Goal: Transaction & Acquisition: Purchase product/service

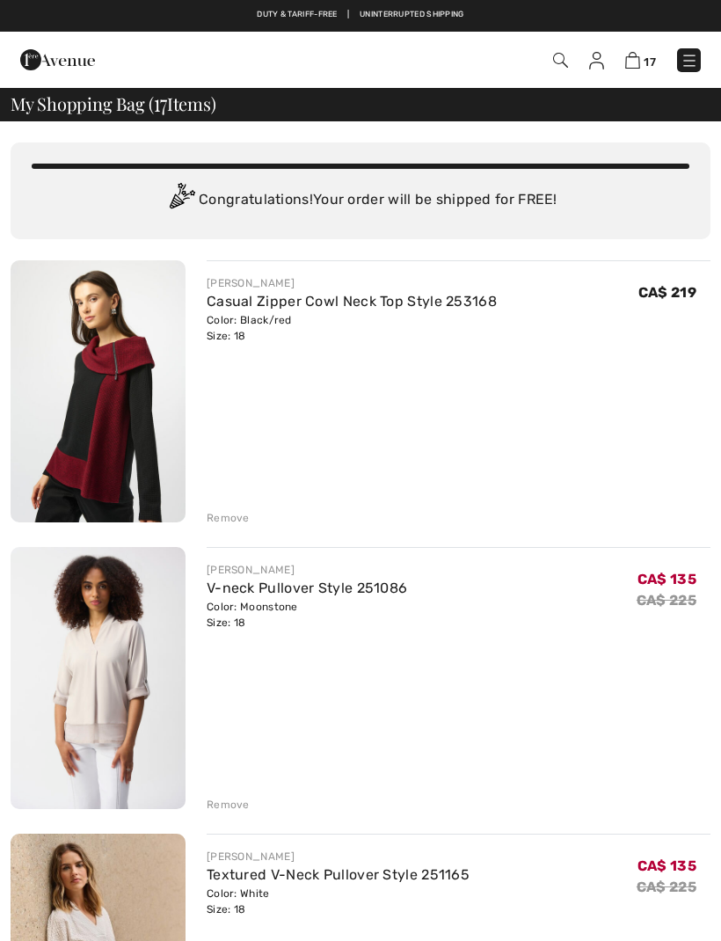
click at [239, 519] on div "Remove" at bounding box center [228, 518] width 43 height 16
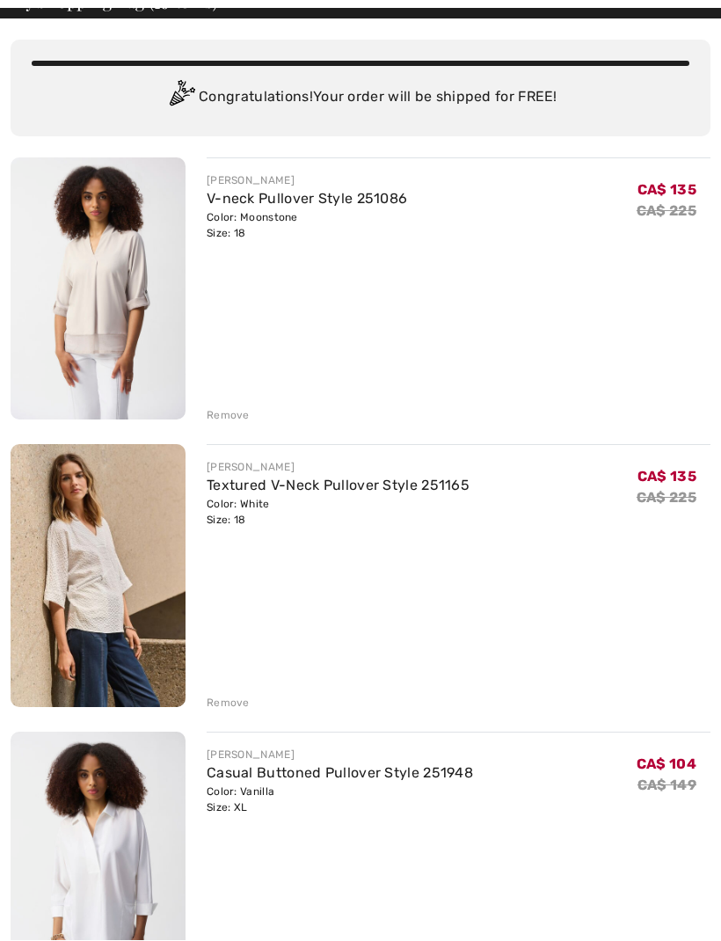
scroll to position [103, 0]
click at [231, 701] on div "Remove" at bounding box center [228, 702] width 43 height 16
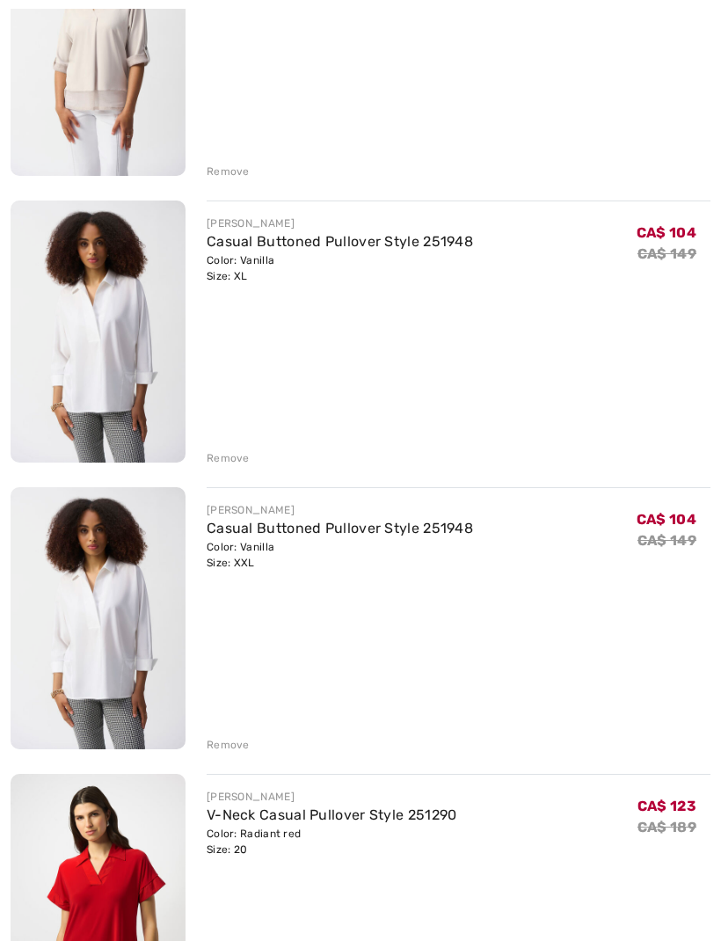
scroll to position [346, 0]
click at [240, 741] on div "Remove" at bounding box center [228, 745] width 43 height 16
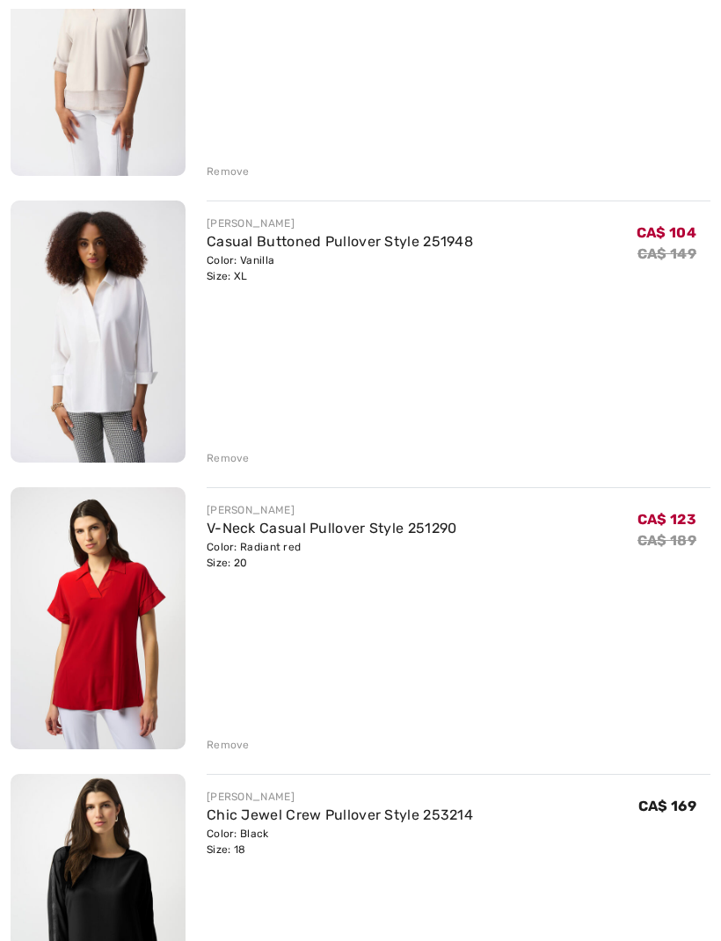
click at [236, 731] on div "JOSEPH RIBKOFF V-Neck Casual Pullover Style 251290 Color: Radiant red Size: 20 …" at bounding box center [459, 619] width 504 height 265
click at [243, 749] on div "Remove" at bounding box center [228, 745] width 43 height 16
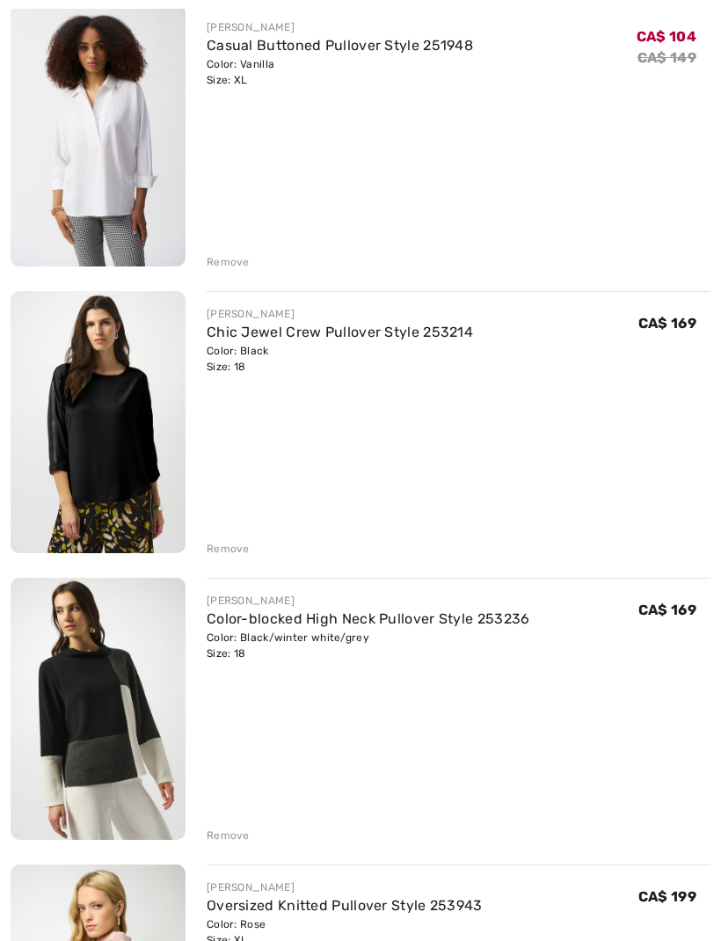
scroll to position [542, 0]
click at [253, 841] on div "Remove" at bounding box center [459, 833] width 504 height 19
click at [236, 830] on div "Remove" at bounding box center [228, 835] width 43 height 16
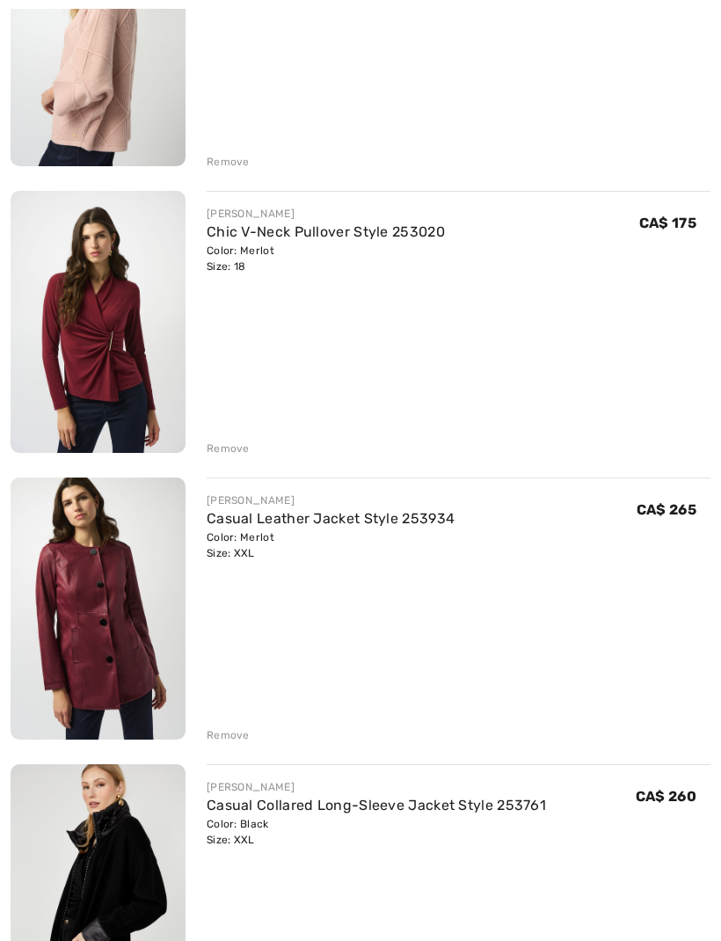
scroll to position [1224, 0]
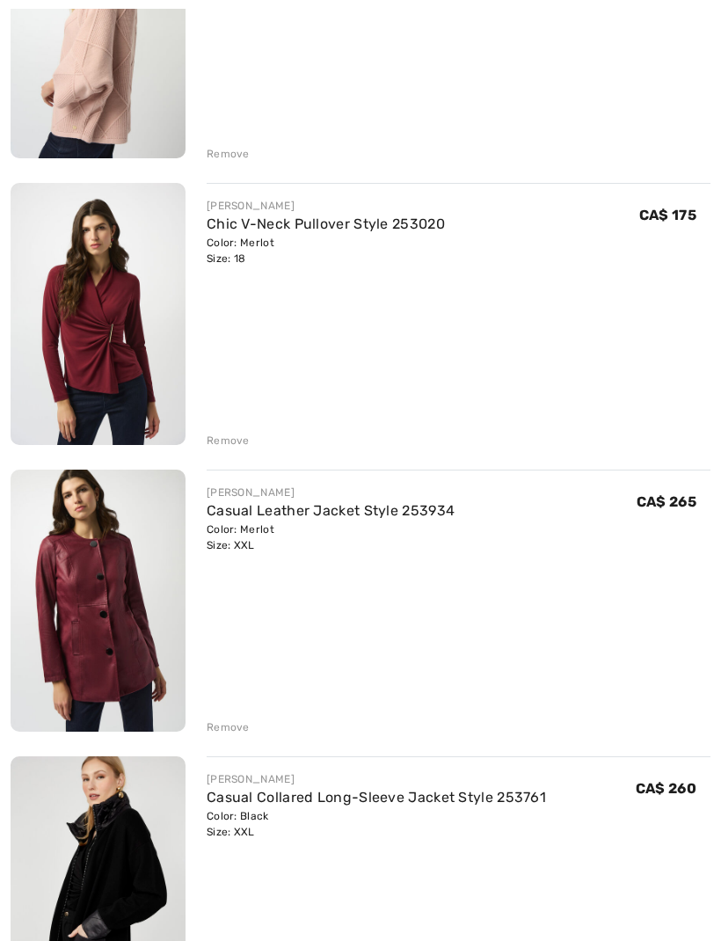
click at [230, 735] on div "Remove" at bounding box center [228, 727] width 43 height 16
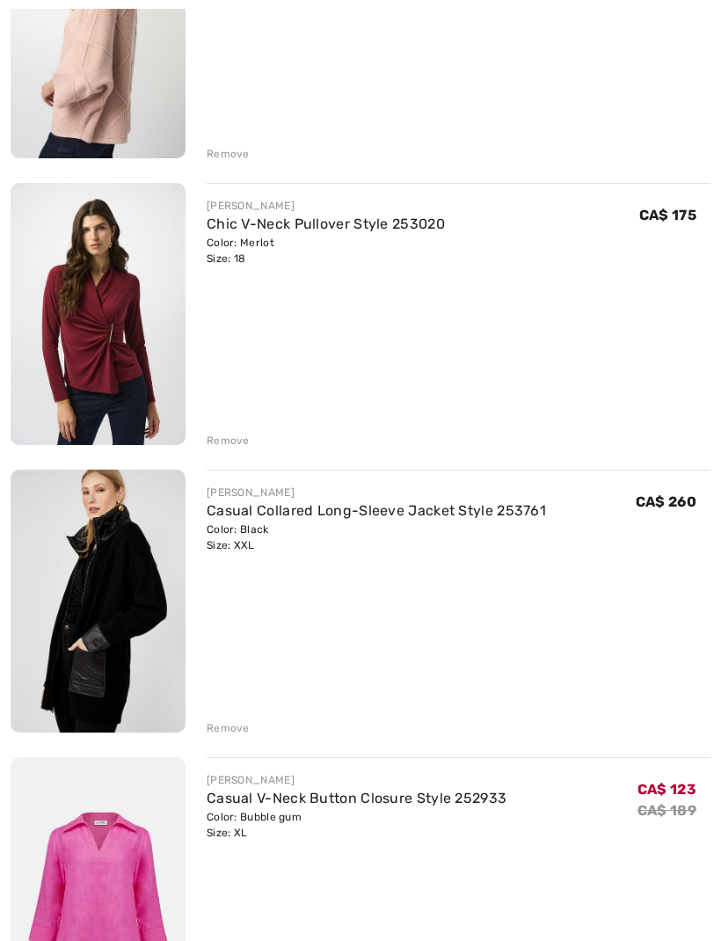
click at [234, 730] on div "Remove" at bounding box center [228, 728] width 43 height 16
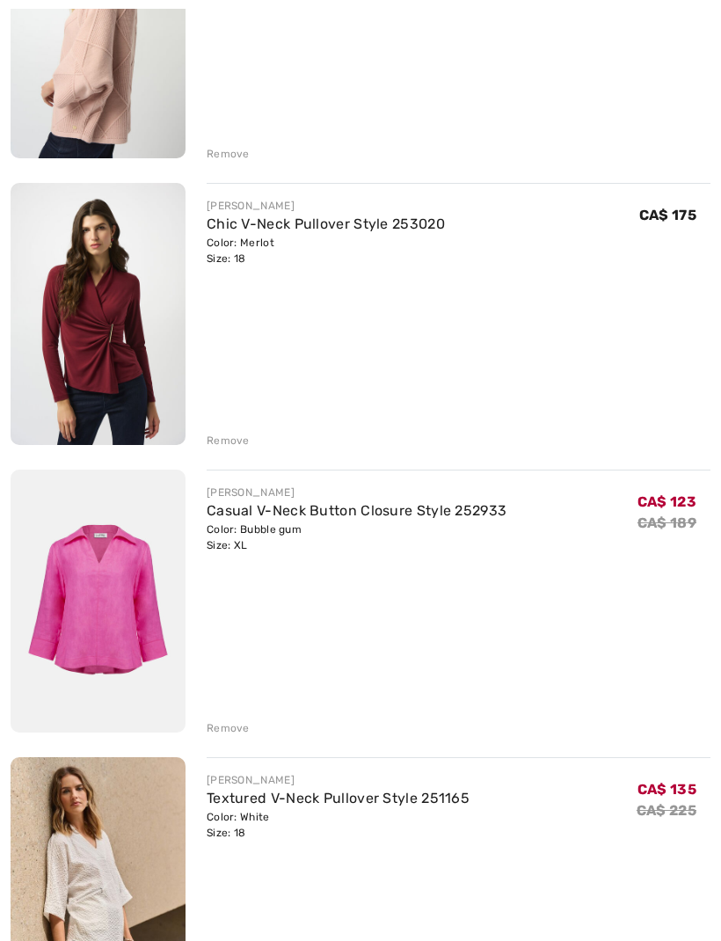
click at [234, 728] on div "Remove" at bounding box center [228, 728] width 43 height 16
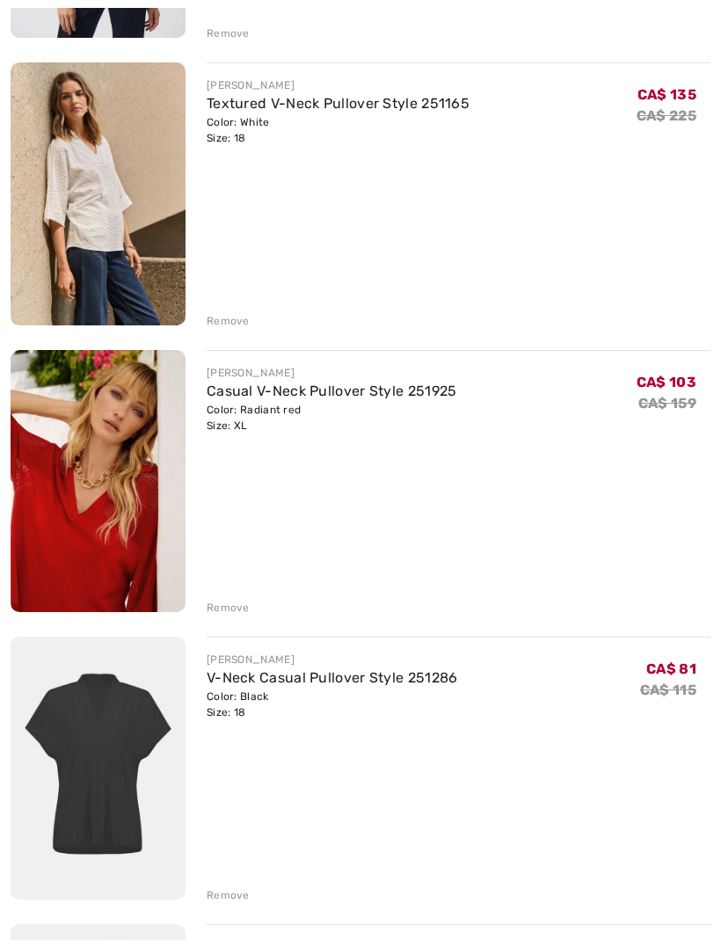
scroll to position [1631, 0]
click at [235, 610] on div "Remove" at bounding box center [228, 607] width 43 height 16
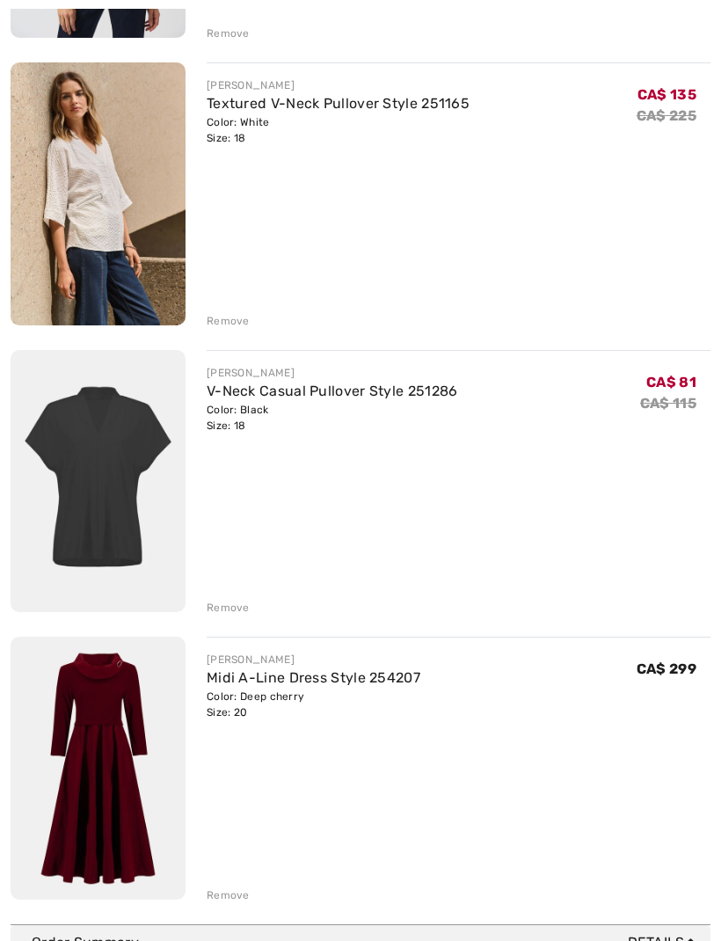
click at [228, 602] on div "Remove" at bounding box center [228, 607] width 43 height 16
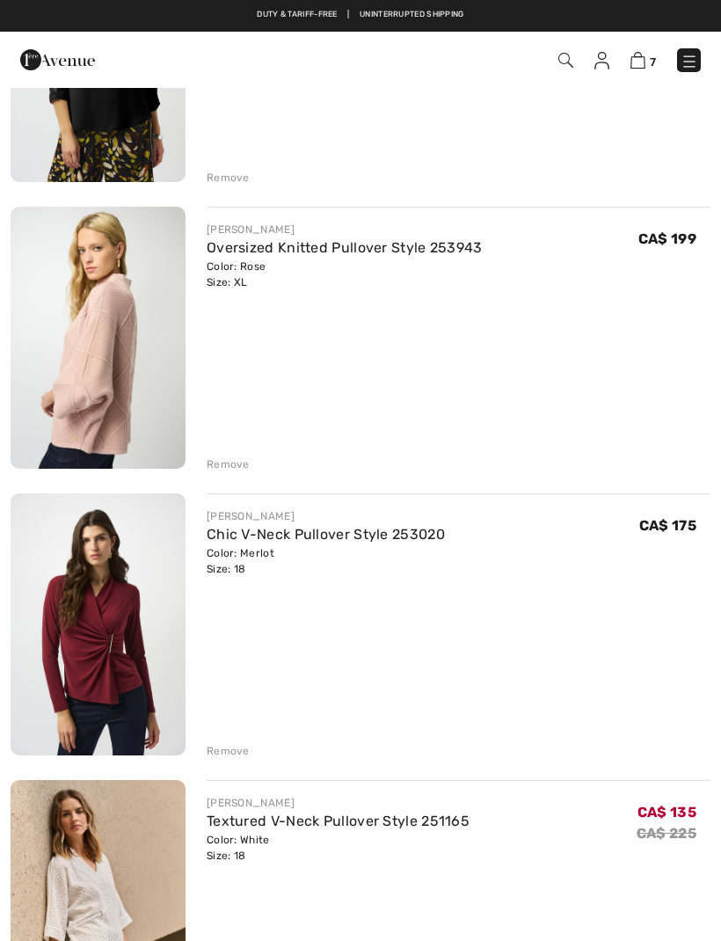
scroll to position [910, 0]
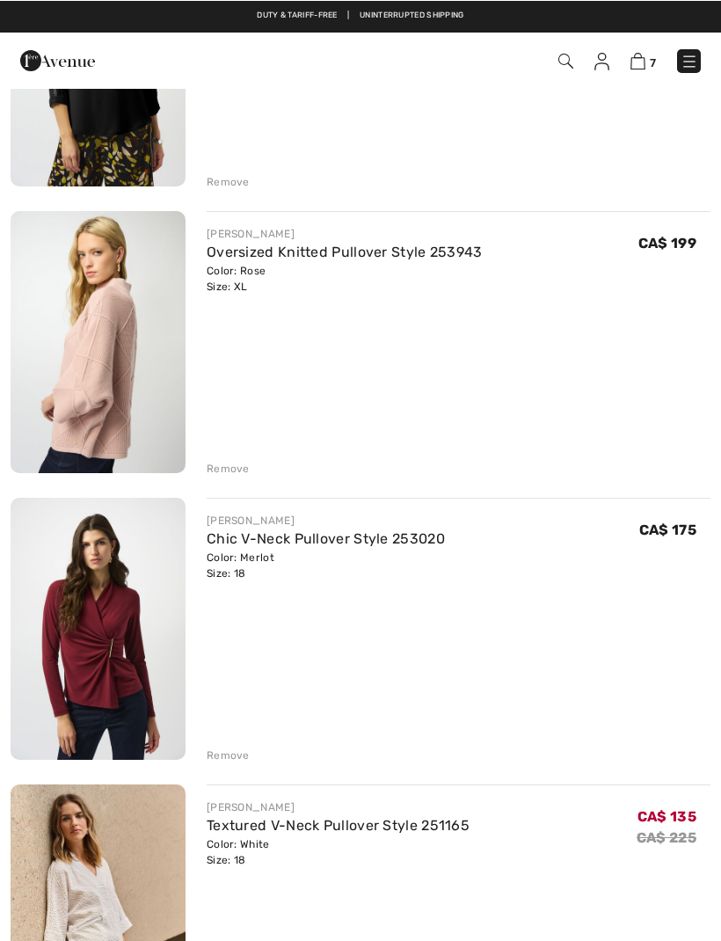
click at [114, 347] on img at bounding box center [98, 341] width 175 height 262
click at [112, 351] on img at bounding box center [98, 341] width 175 height 262
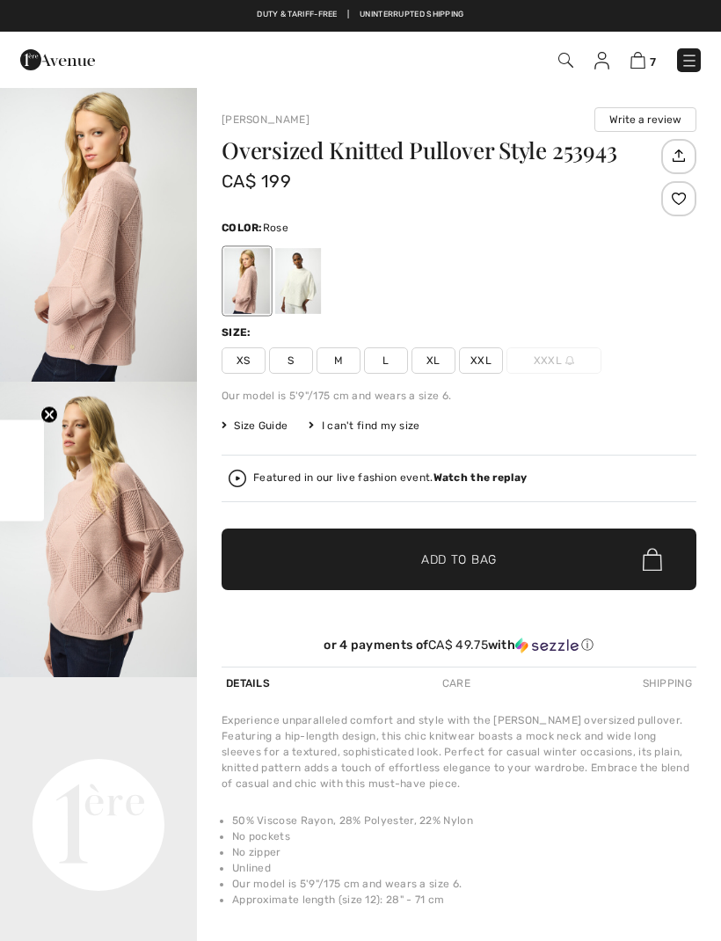
checkbox input "true"
click at [643, 59] on img at bounding box center [637, 60] width 15 height 17
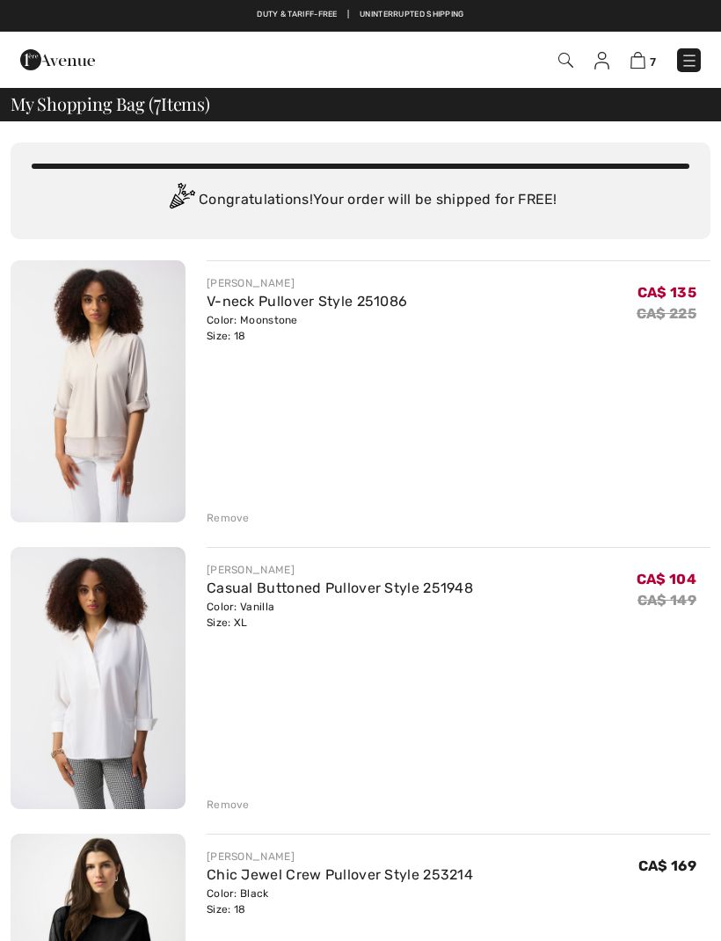
click at [233, 518] on div "Remove" at bounding box center [228, 518] width 43 height 16
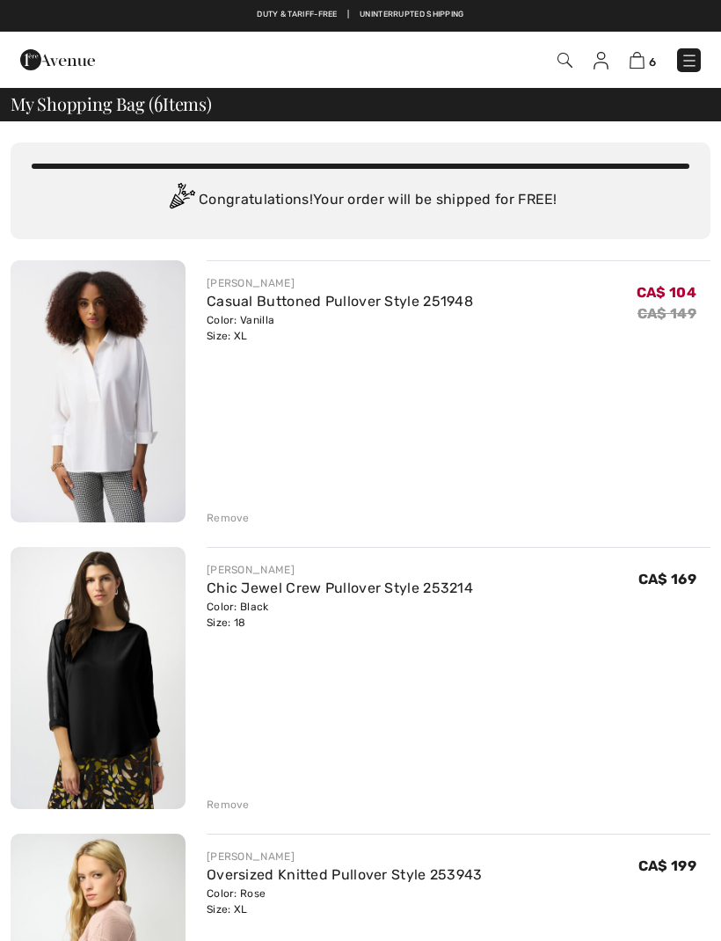
click at [225, 523] on div "Remove" at bounding box center [228, 518] width 43 height 16
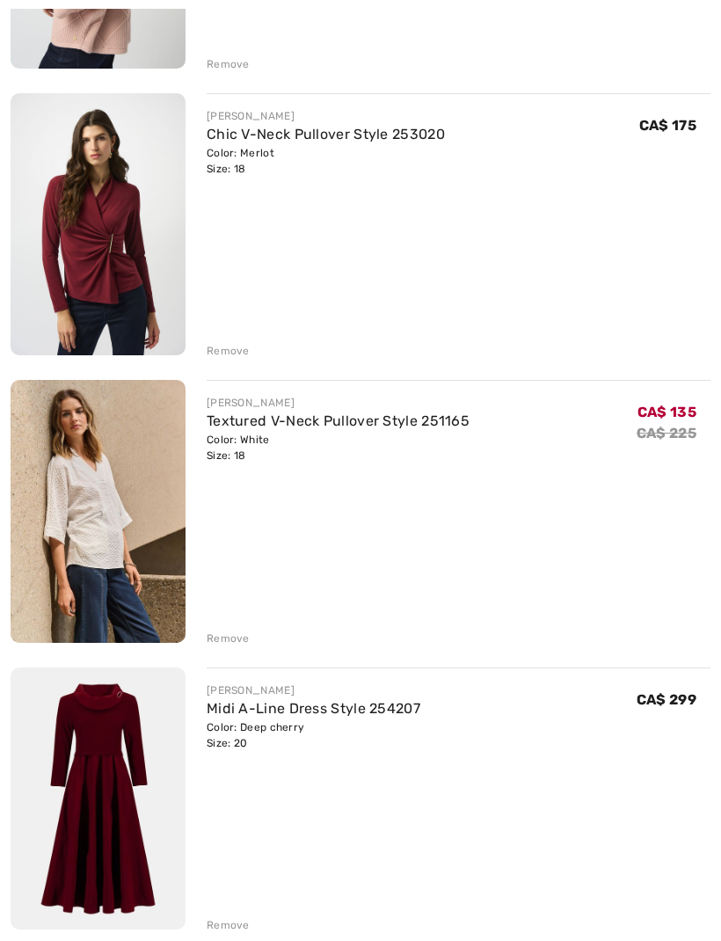
scroll to position [740, 0]
click at [228, 639] on div "Remove" at bounding box center [228, 638] width 43 height 16
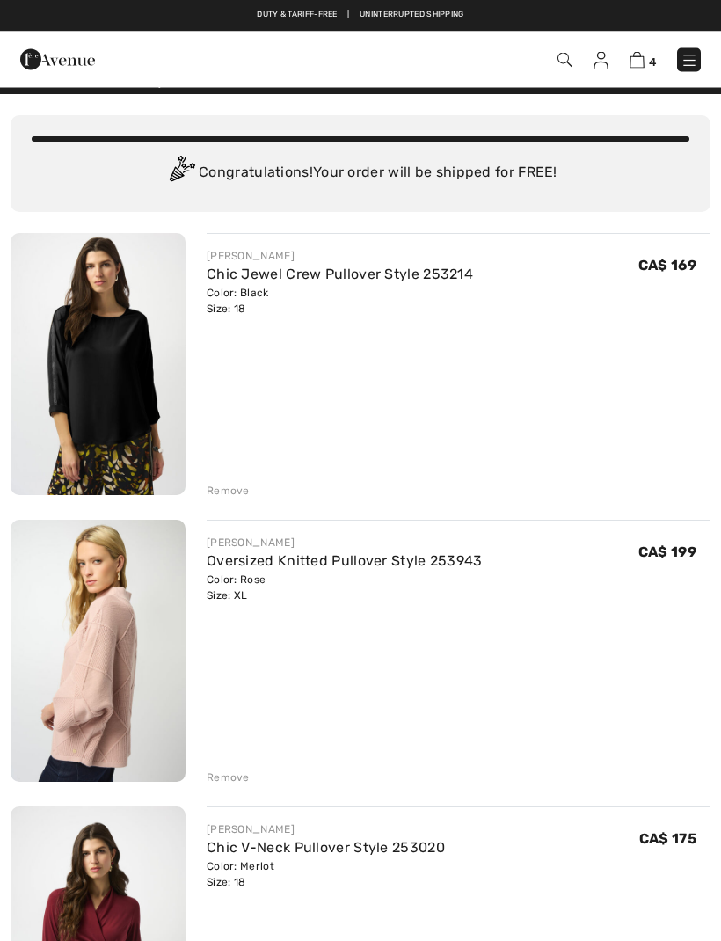
scroll to position [0, 0]
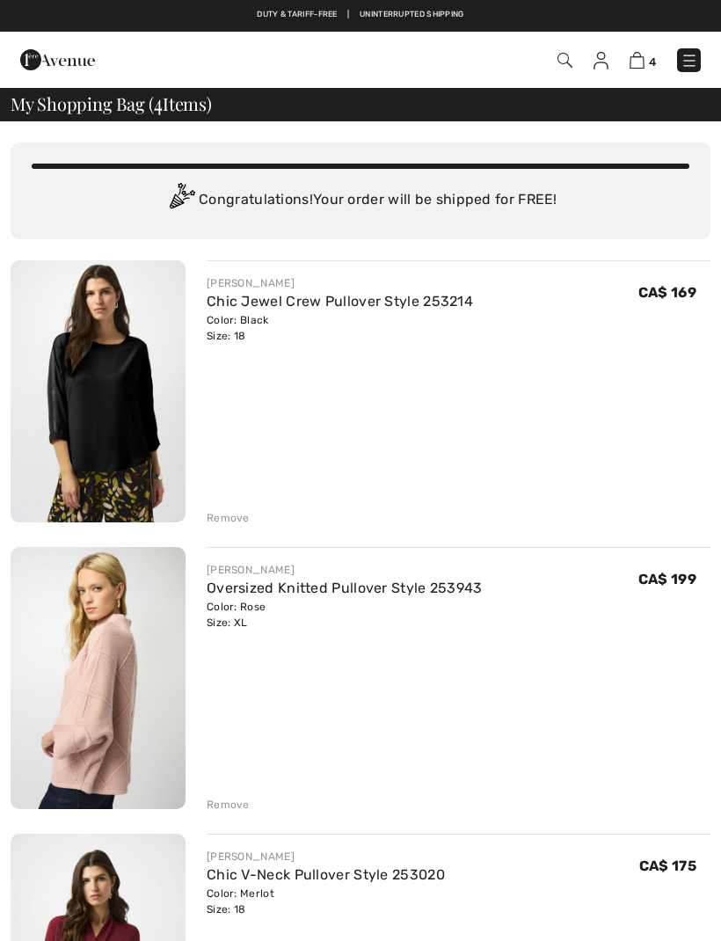
click at [599, 63] on img at bounding box center [600, 61] width 15 height 18
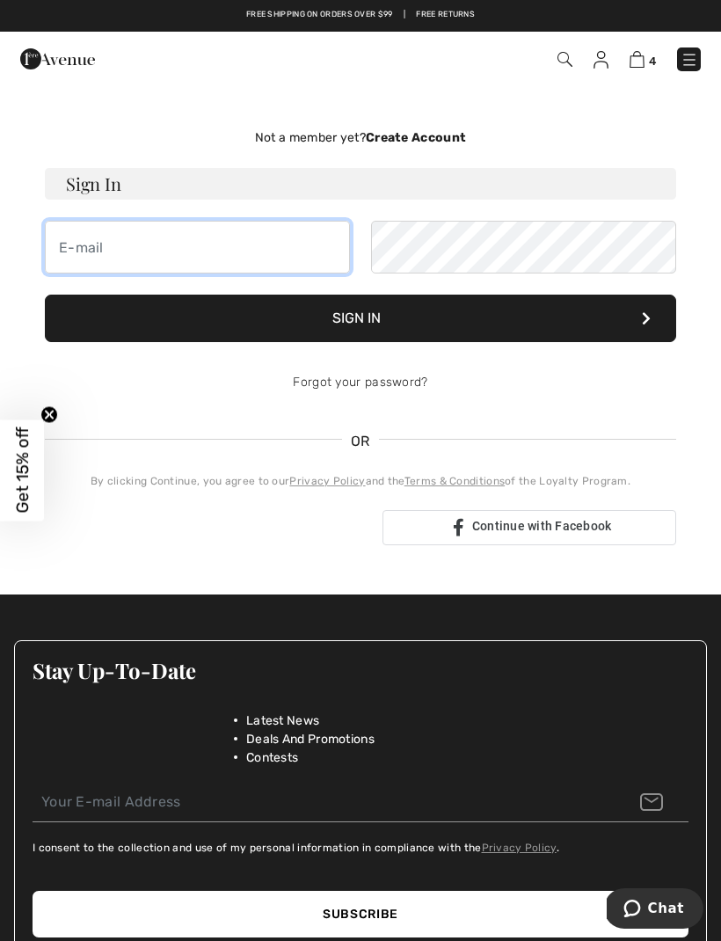
type input "earlah46@gmail.com"
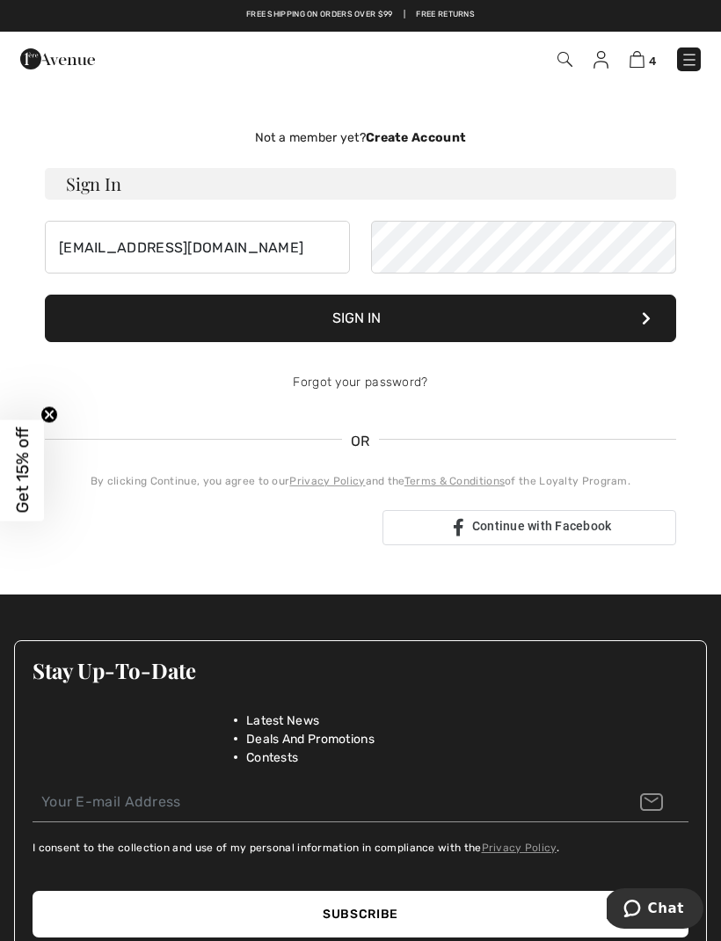
click at [360, 318] on button "Sign In" at bounding box center [360, 317] width 631 height 47
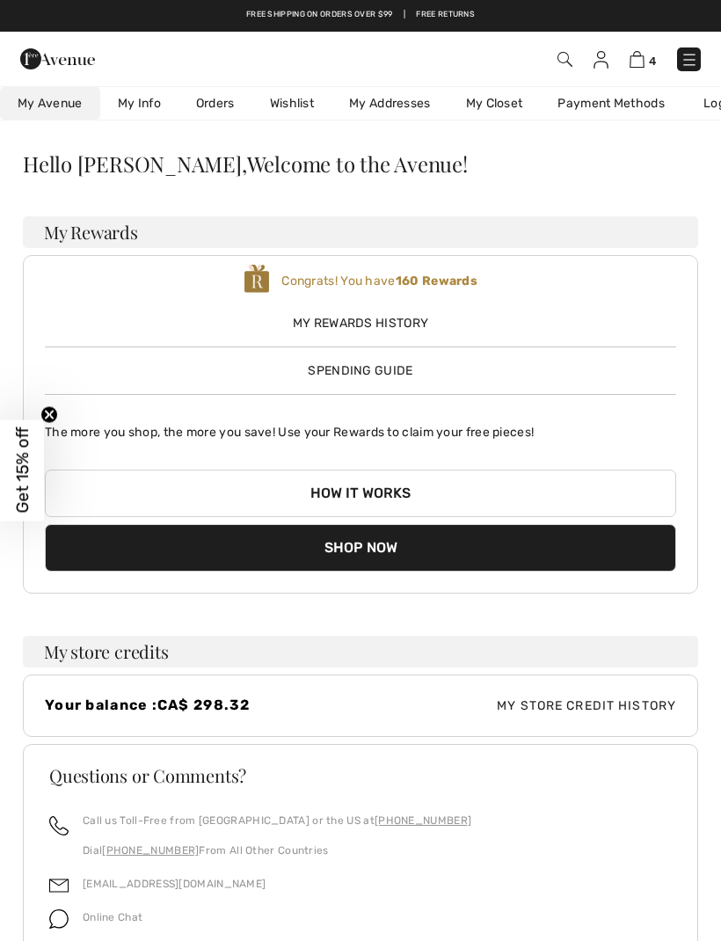
click at [373, 546] on button "Shop Now" at bounding box center [360, 547] width 631 height 47
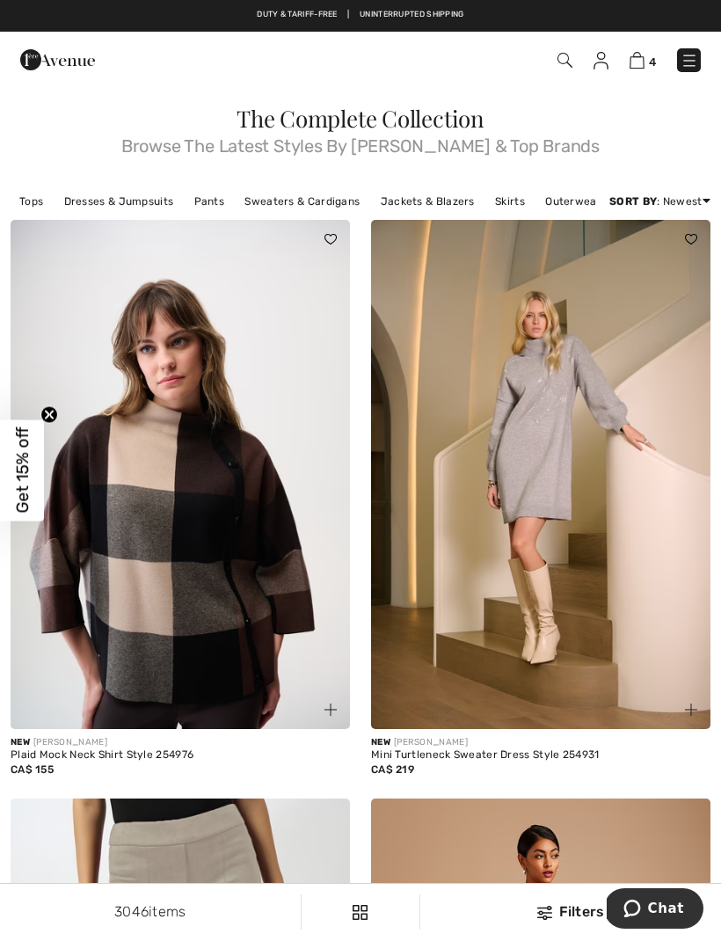
click at [636, 65] on img at bounding box center [636, 60] width 15 height 17
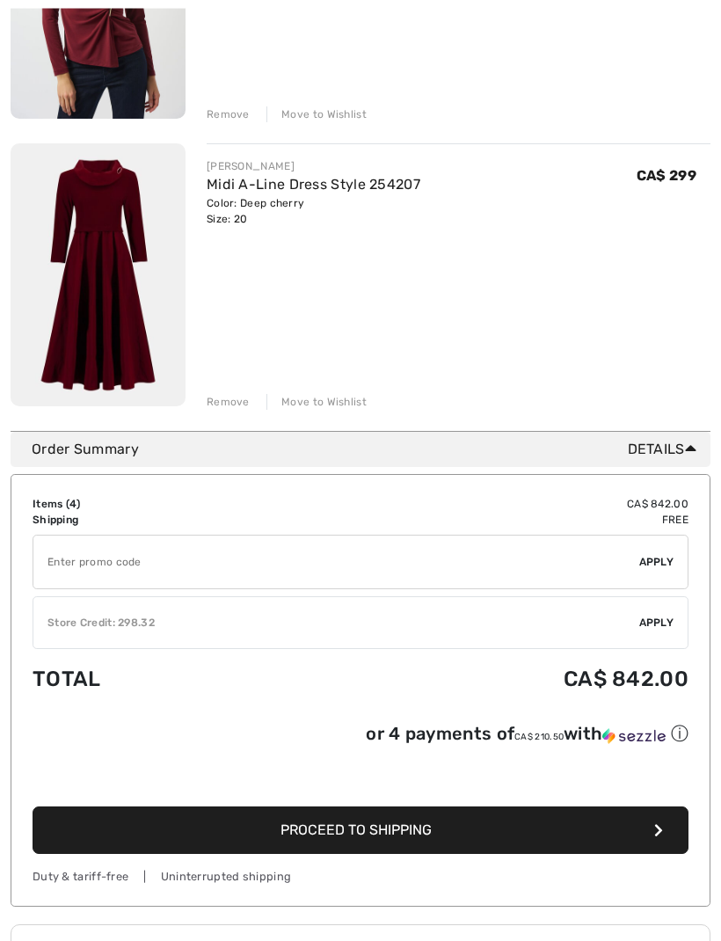
scroll to position [977, 0]
click at [663, 619] on span "Apply" at bounding box center [656, 622] width 35 height 16
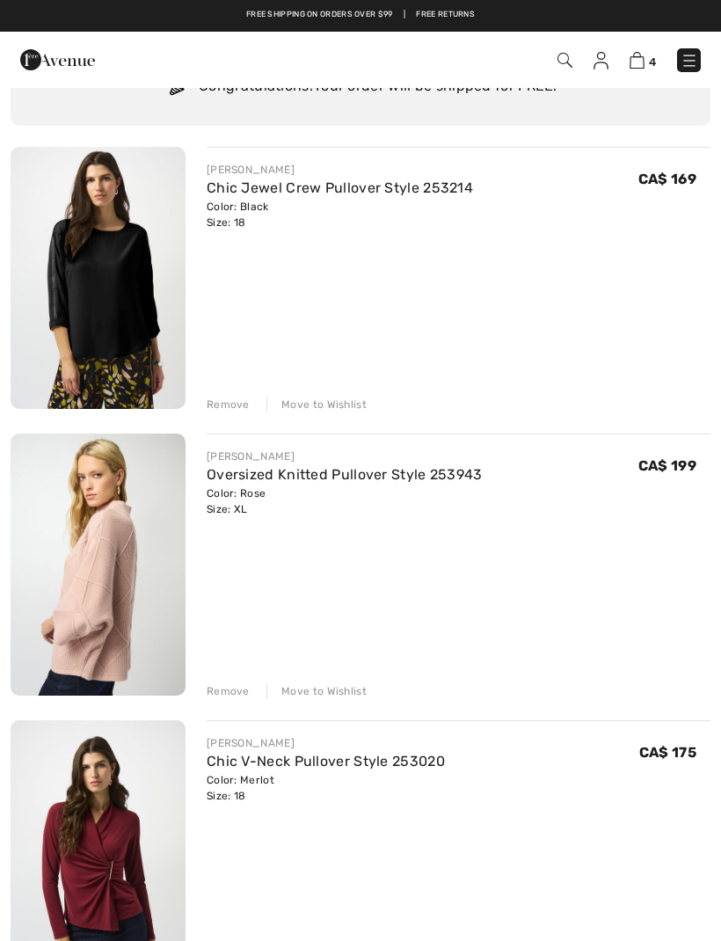
scroll to position [112, 0]
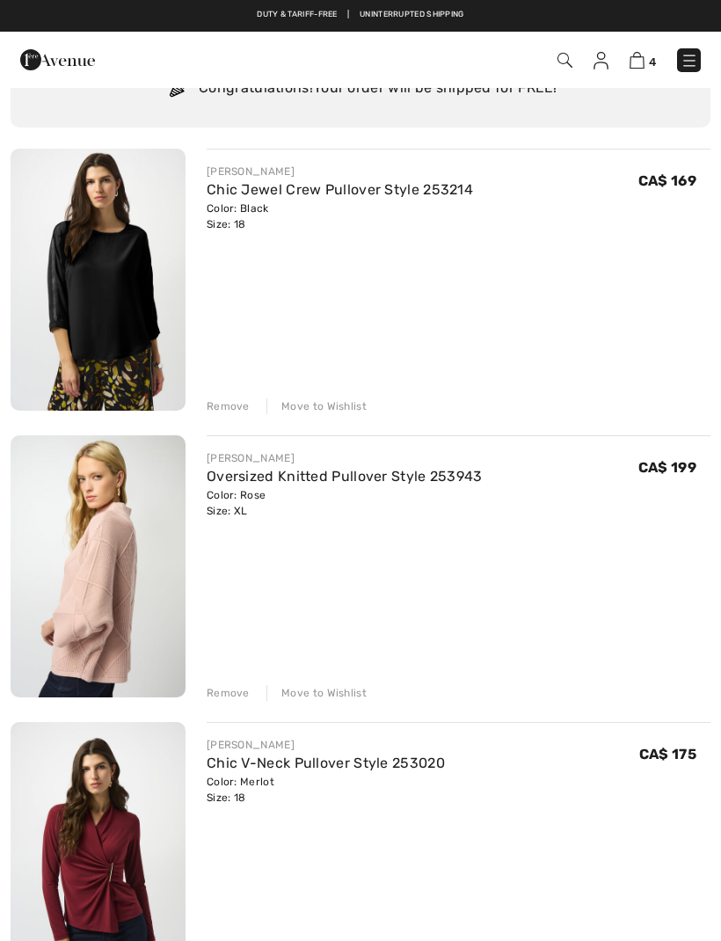
click at [236, 407] on div "Remove" at bounding box center [228, 406] width 43 height 16
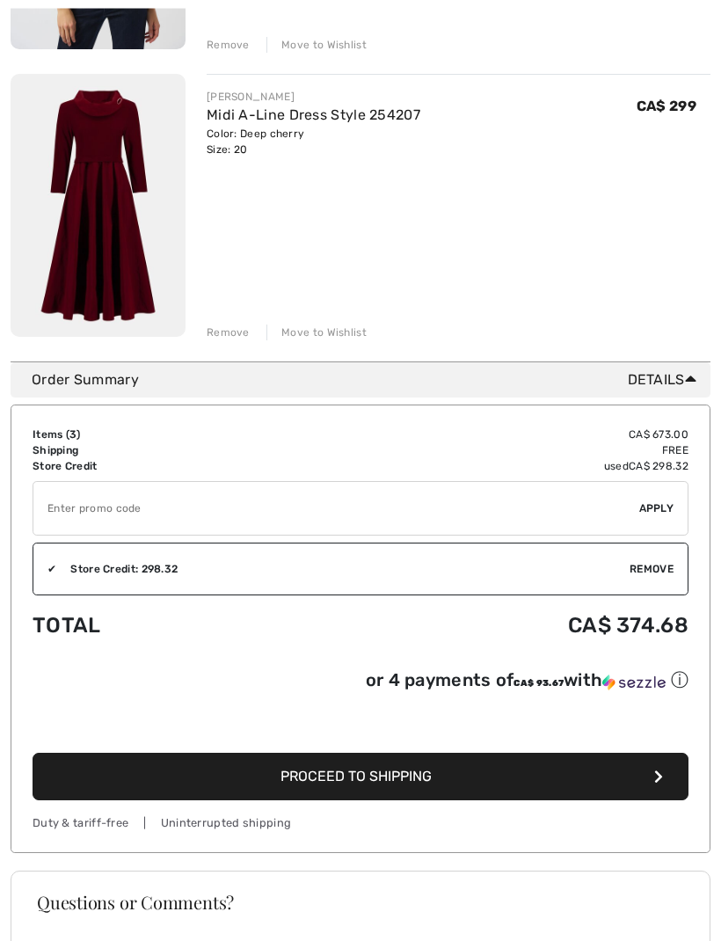
scroll to position [760, 0]
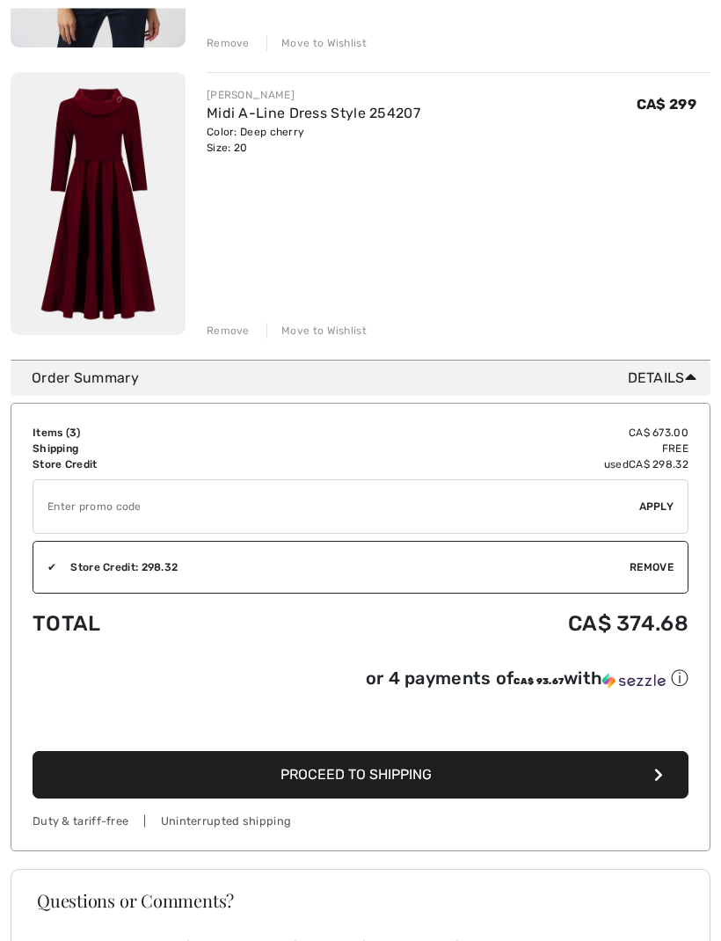
click at [669, 508] on span "Apply" at bounding box center [656, 507] width 35 height 16
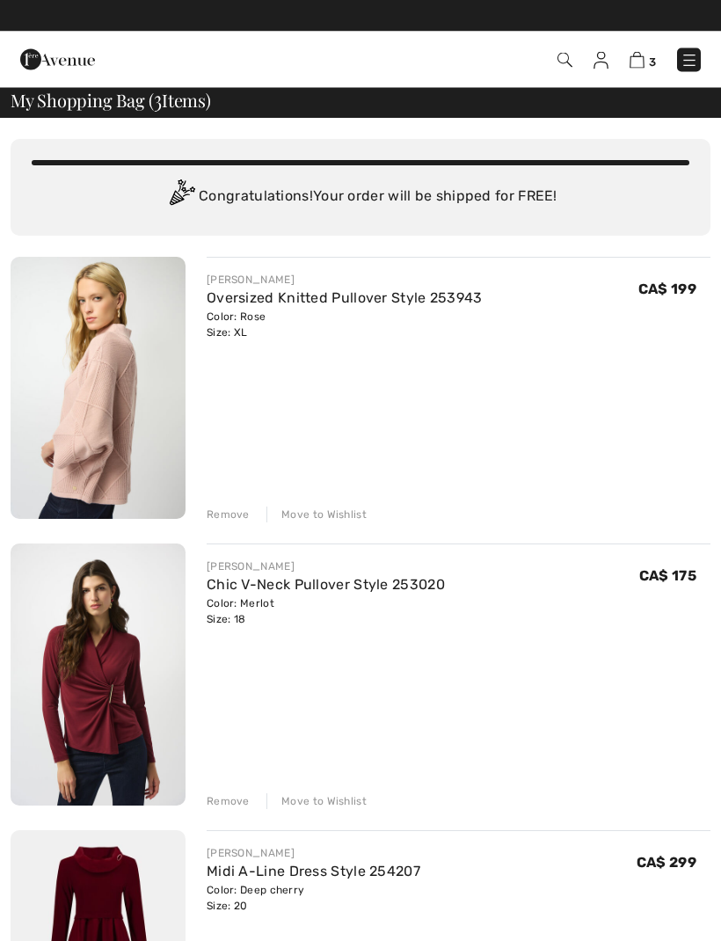
scroll to position [0, 0]
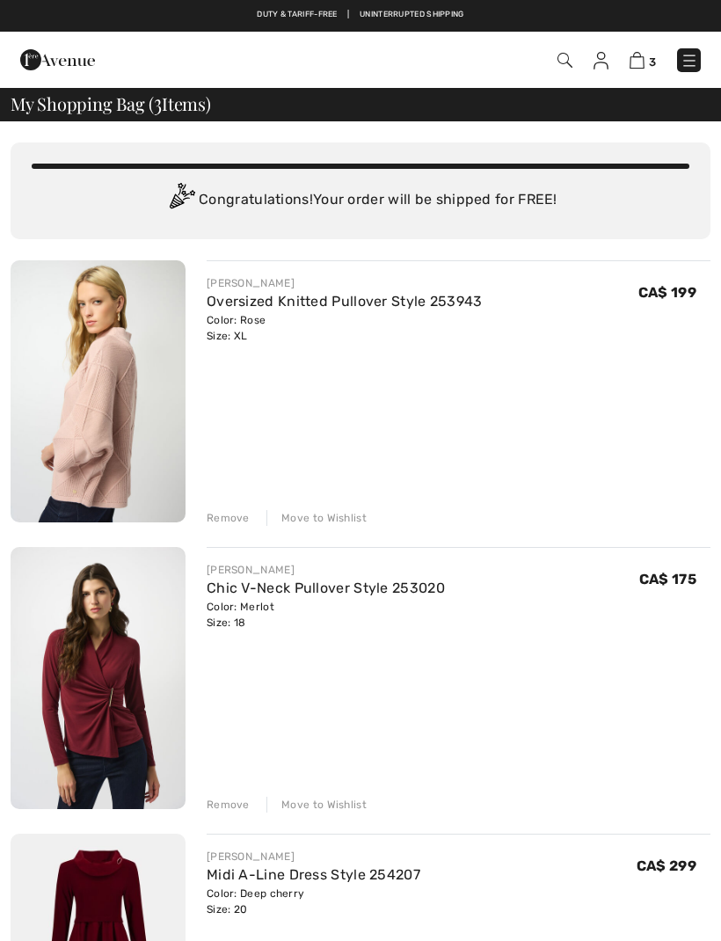
click at [607, 55] on img at bounding box center [600, 61] width 15 height 18
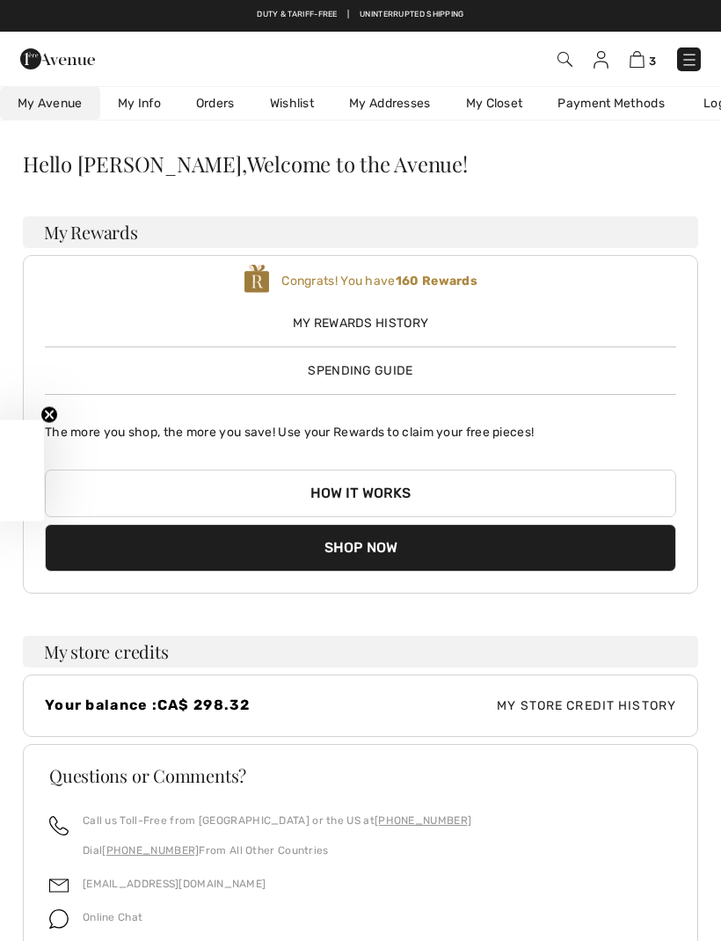
checkbox input "true"
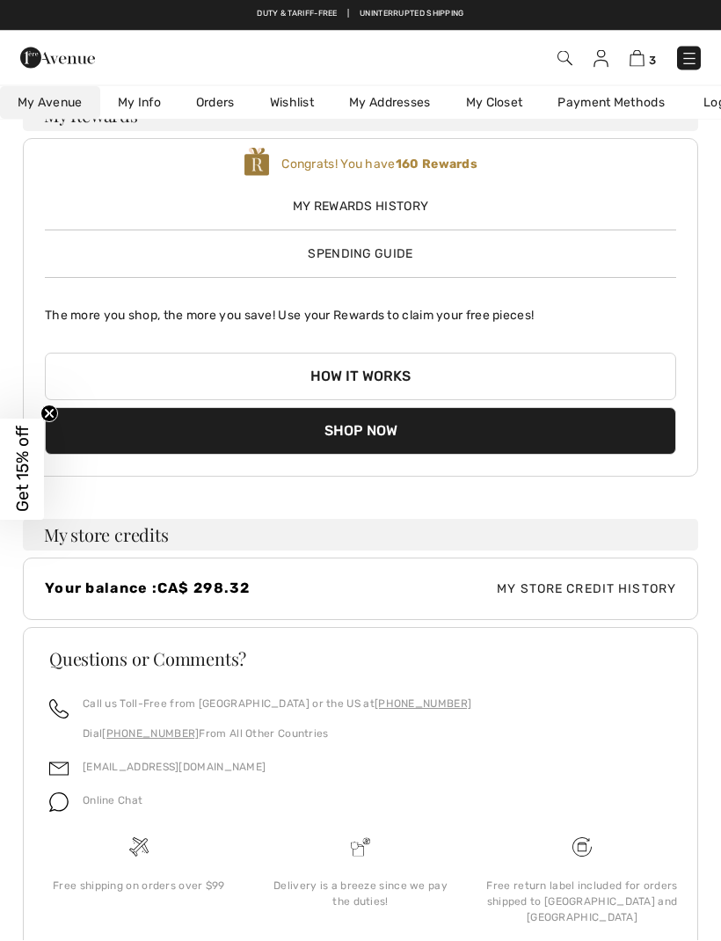
scroll to position [115, 0]
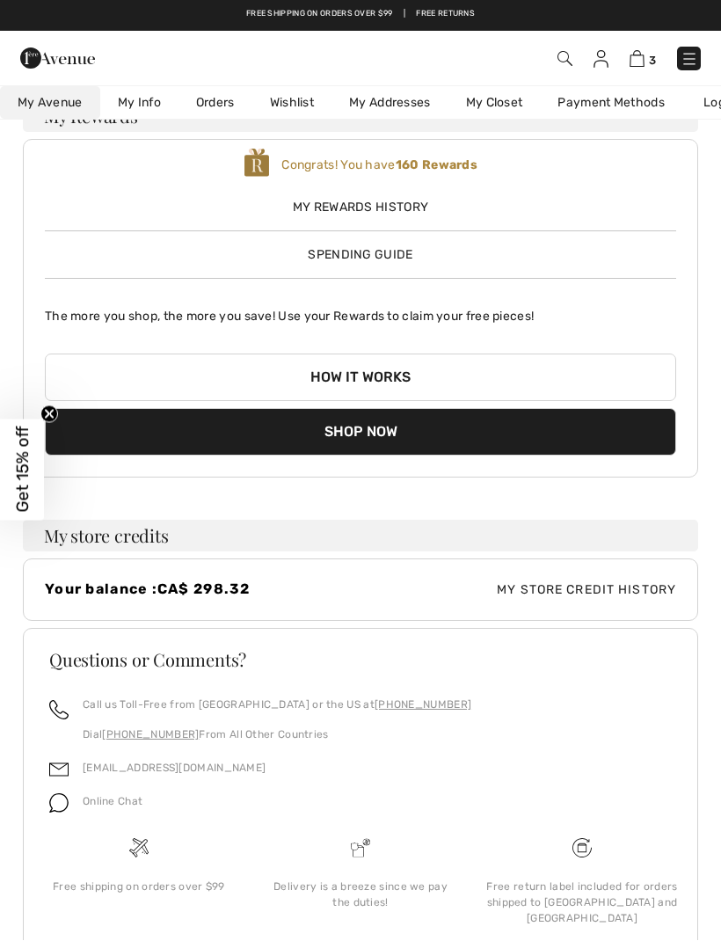
click at [175, 535] on h3 "My store credits" at bounding box center [360, 536] width 675 height 32
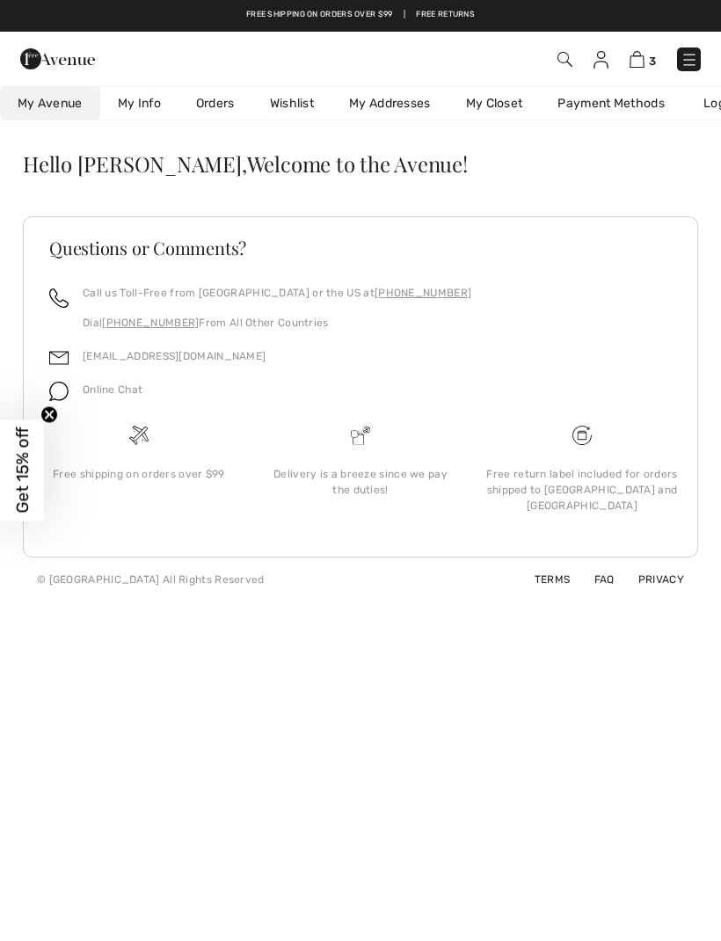
click at [503, 102] on link "My Closet" at bounding box center [494, 103] width 92 height 33
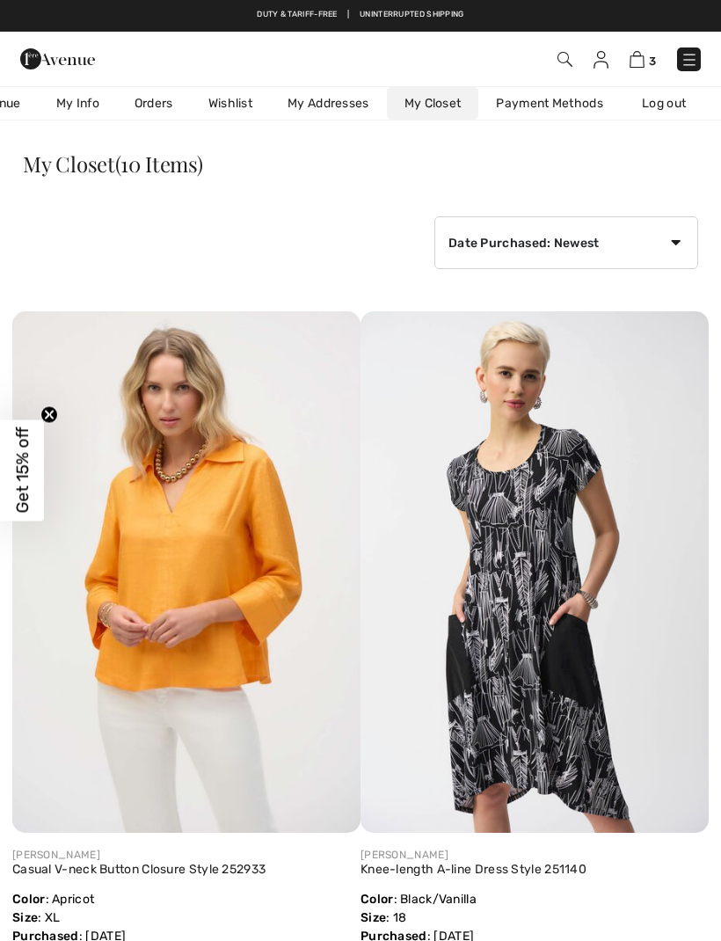
click at [149, 104] on link "Orders" at bounding box center [154, 103] width 74 height 33
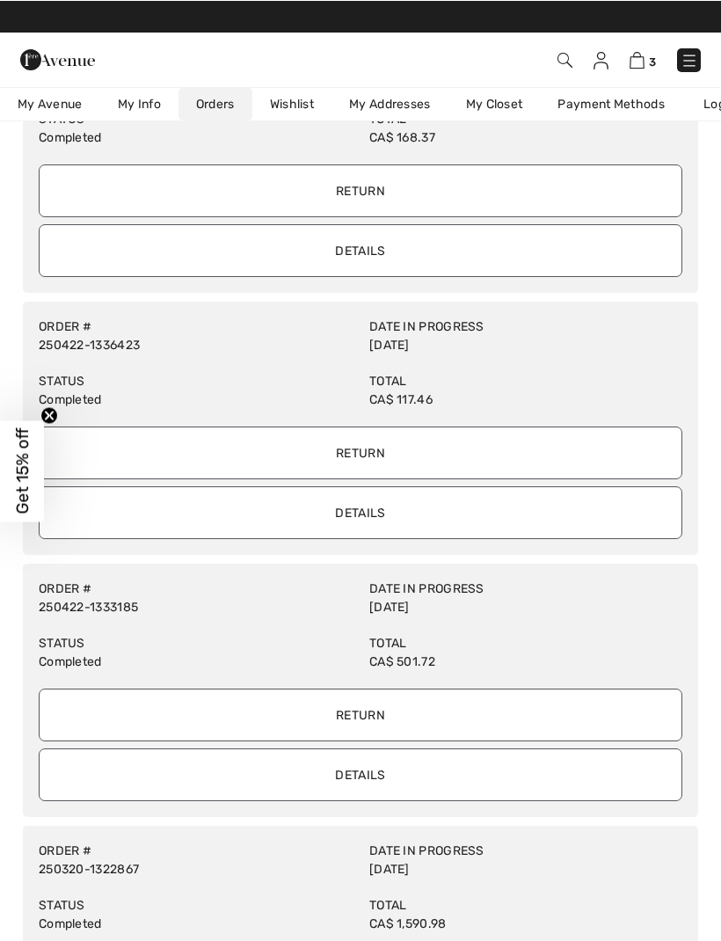
scroll to position [177, 0]
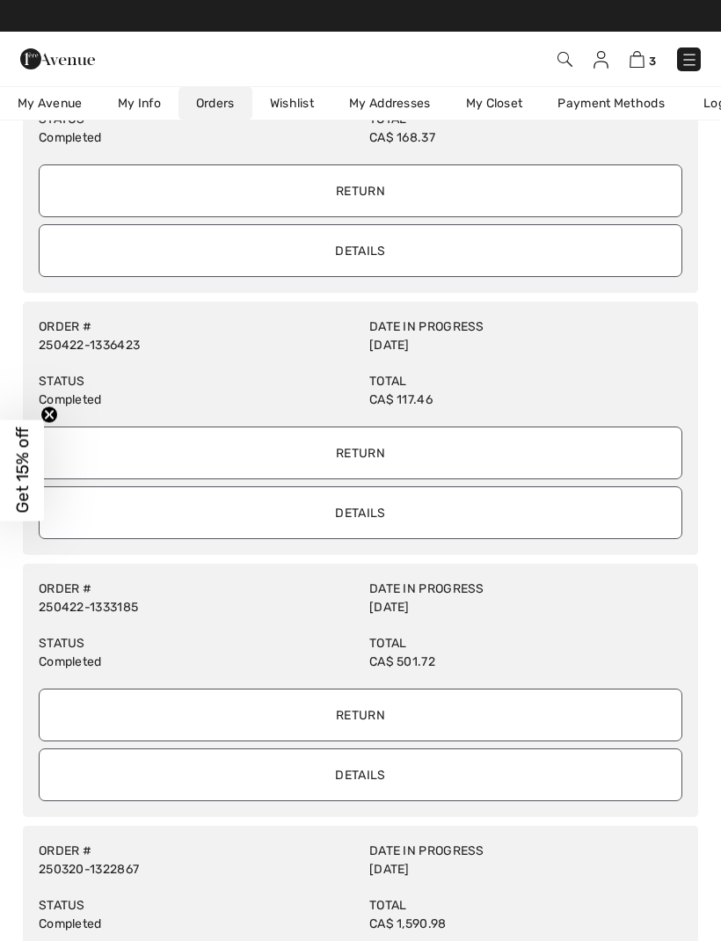
click at [132, 106] on link "My Info" at bounding box center [139, 103] width 78 height 33
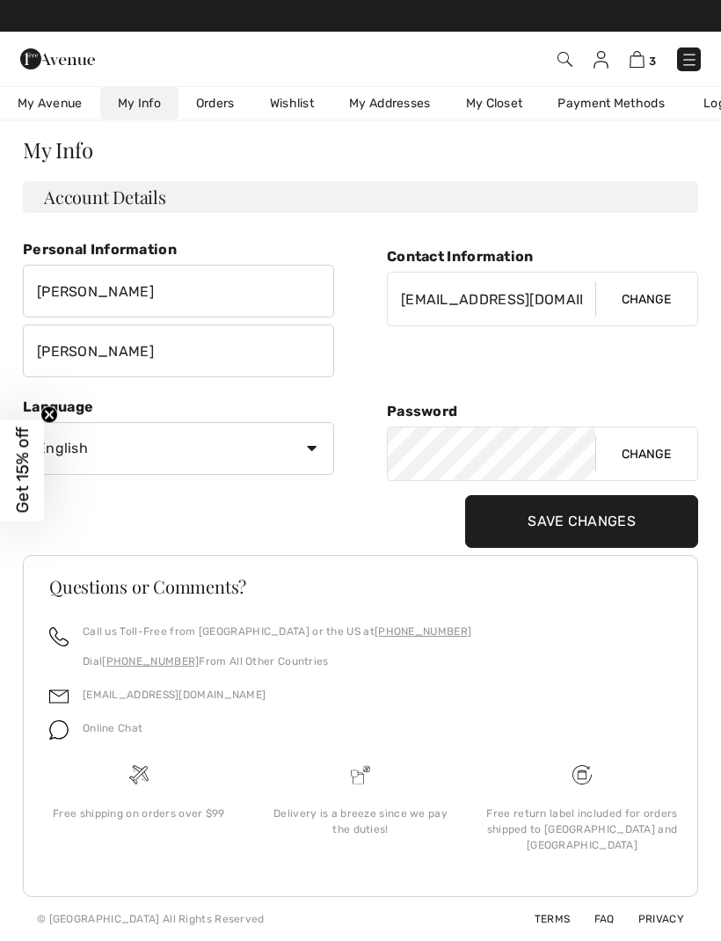
scroll to position [0, 0]
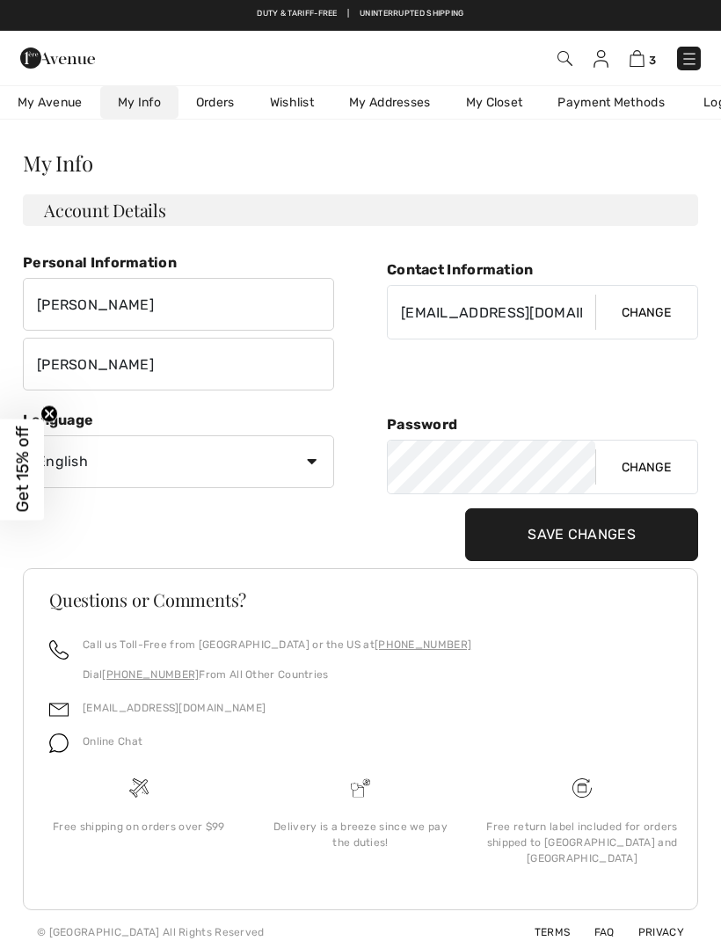
click at [696, 53] on img at bounding box center [689, 60] width 18 height 18
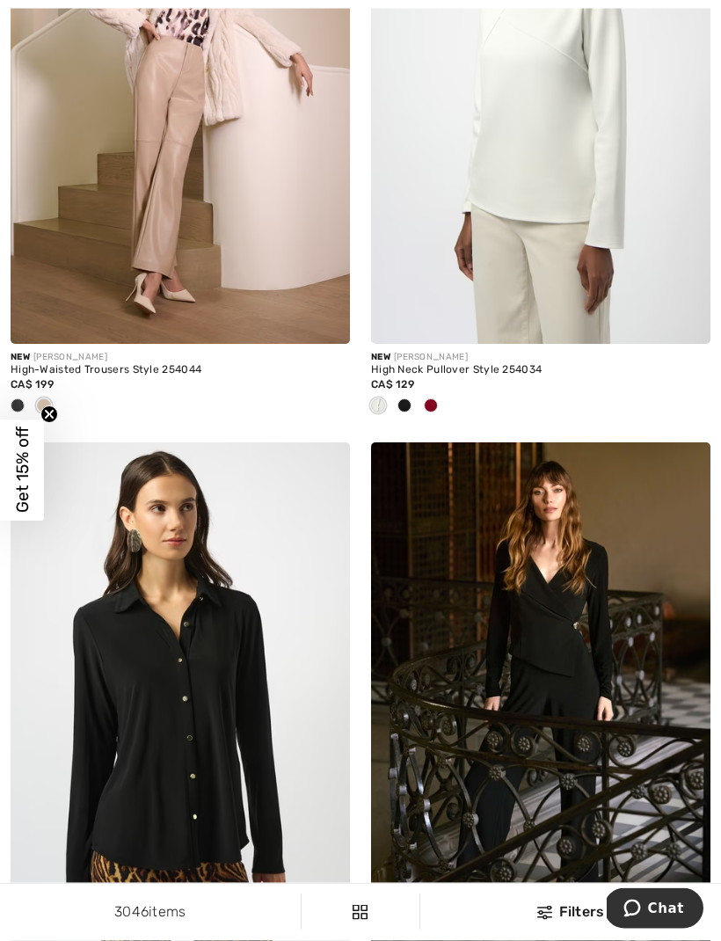
scroll to position [2148, 0]
click at [599, 213] on img at bounding box center [540, 89] width 339 height 509
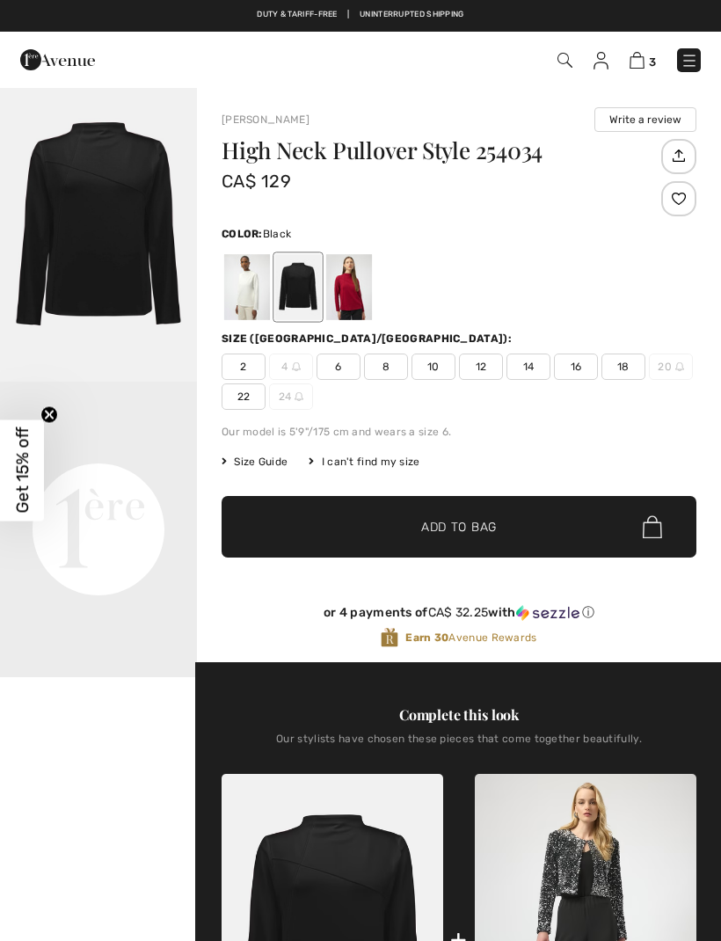
checkbox input "true"
click at [364, 291] on div at bounding box center [349, 287] width 46 height 66
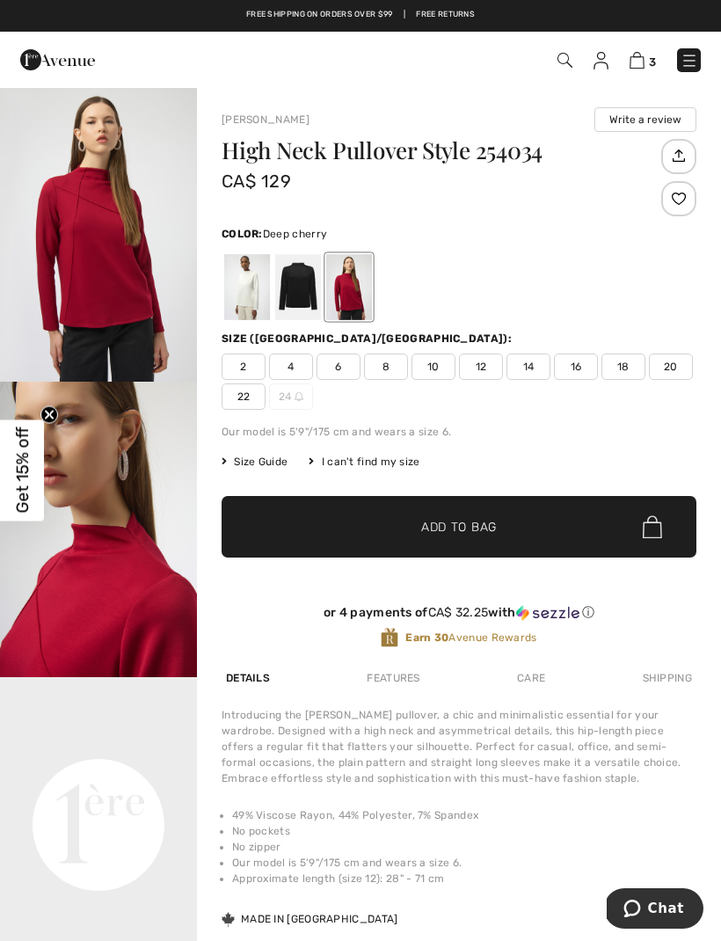
click at [626, 364] on span "18" at bounding box center [623, 366] width 44 height 26
click at [493, 525] on span "Add to Bag" at bounding box center [459, 527] width 76 height 18
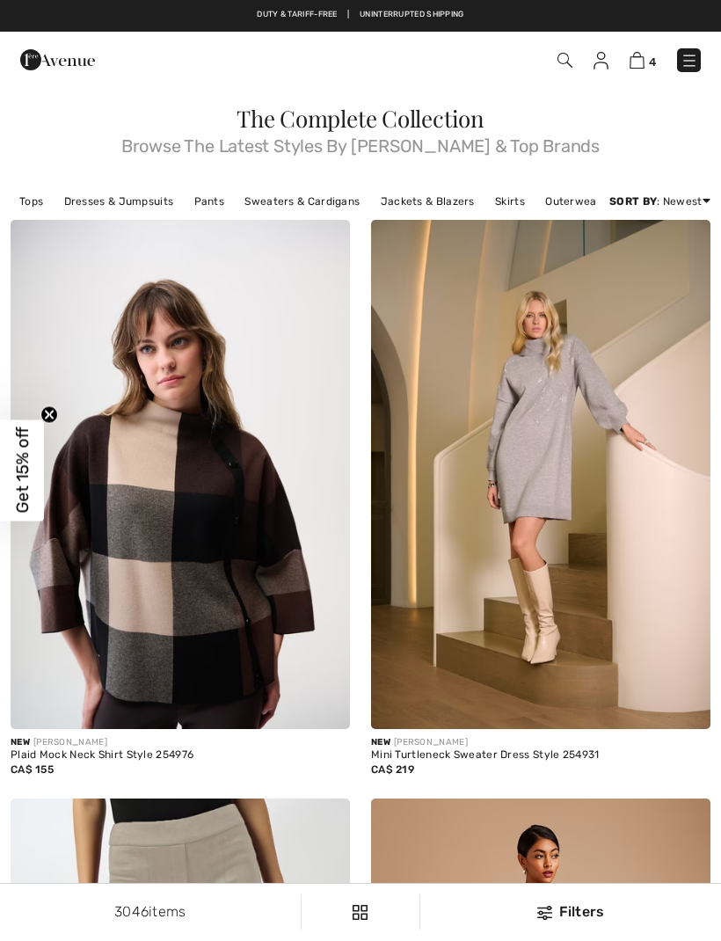
checkbox input "true"
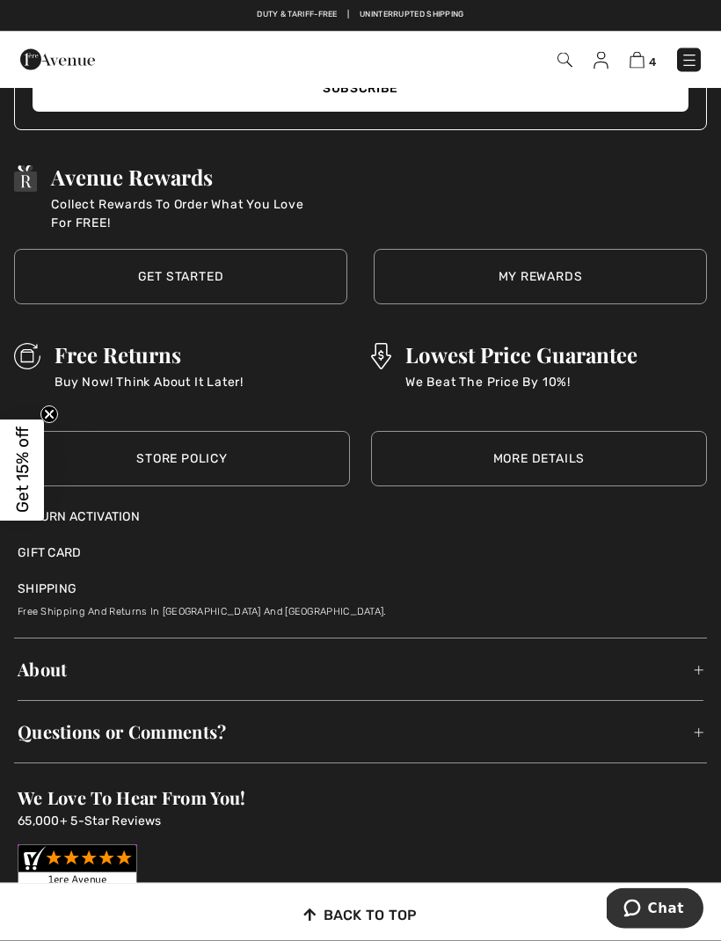
scroll to position [11443, 0]
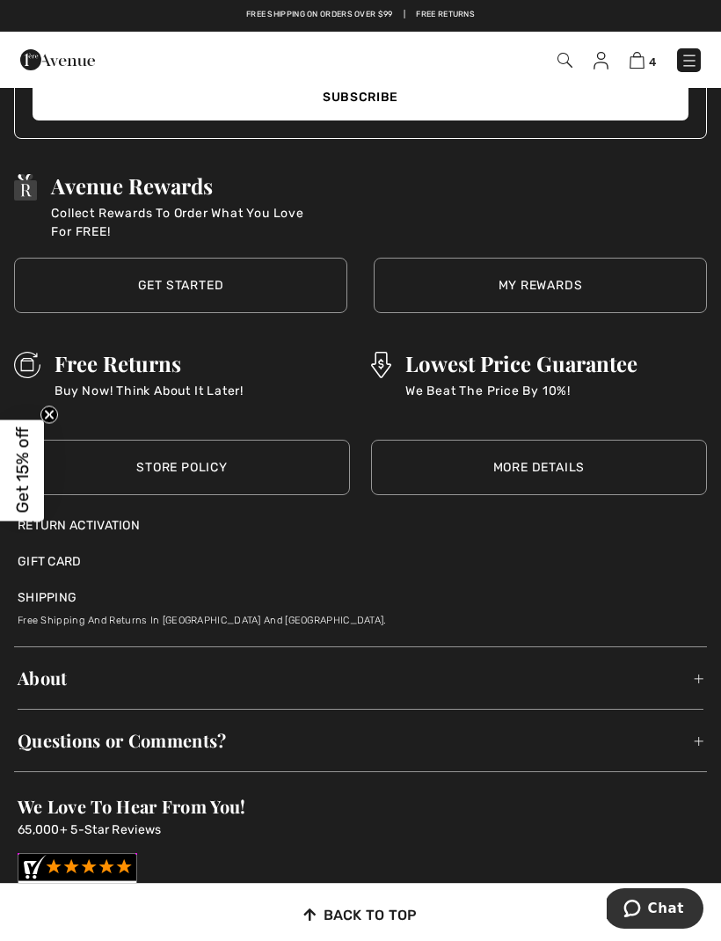
click at [556, 265] on link "My Rewards" at bounding box center [540, 285] width 333 height 55
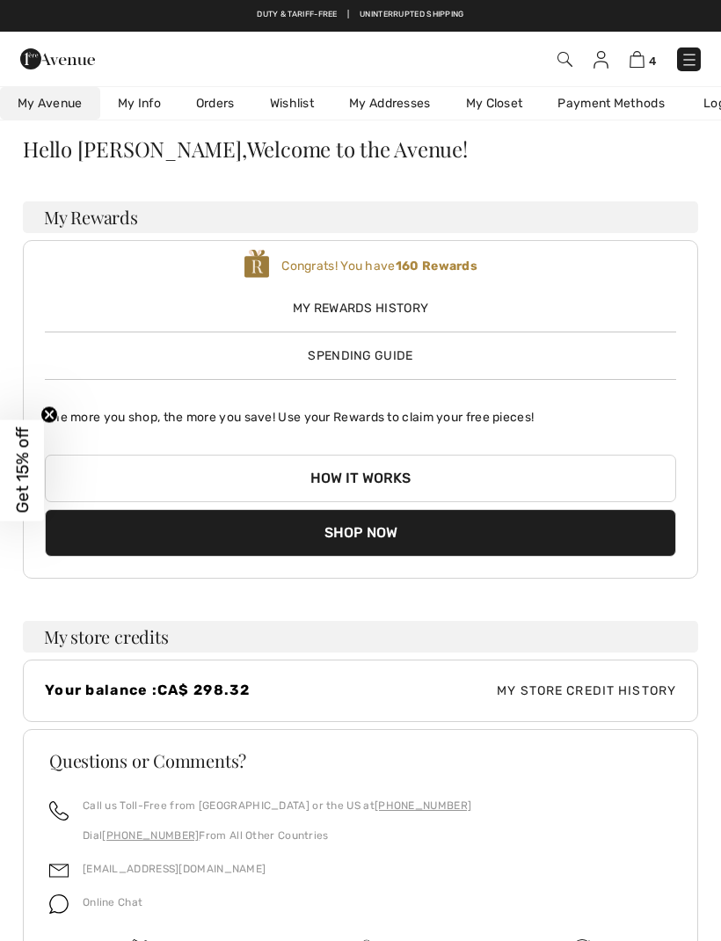
scroll to position [9, 0]
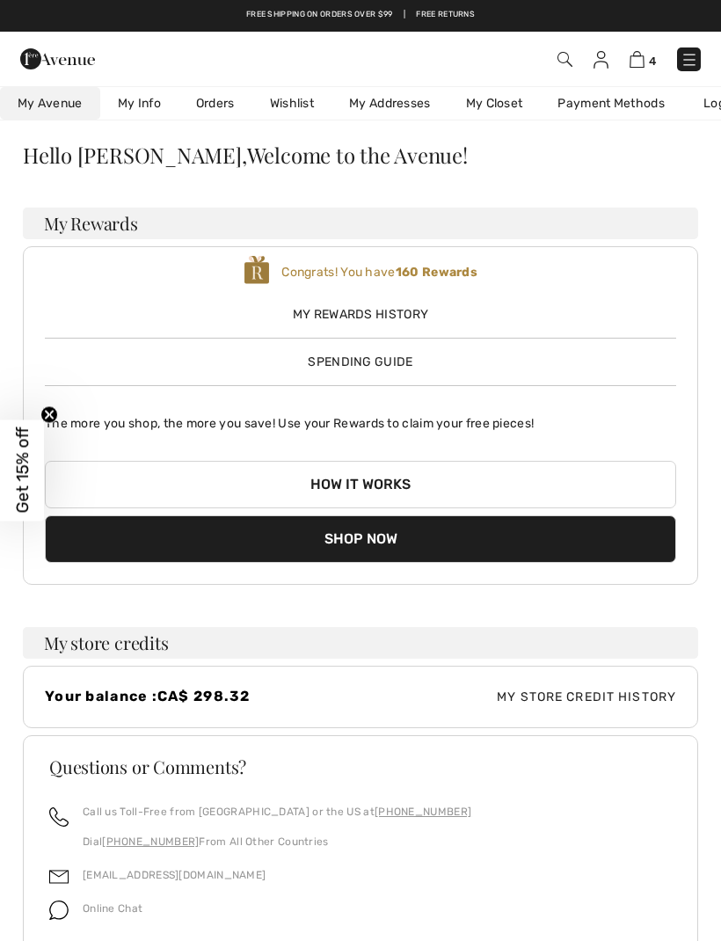
click at [372, 364] on span "Spending Guide" at bounding box center [360, 361] width 105 height 15
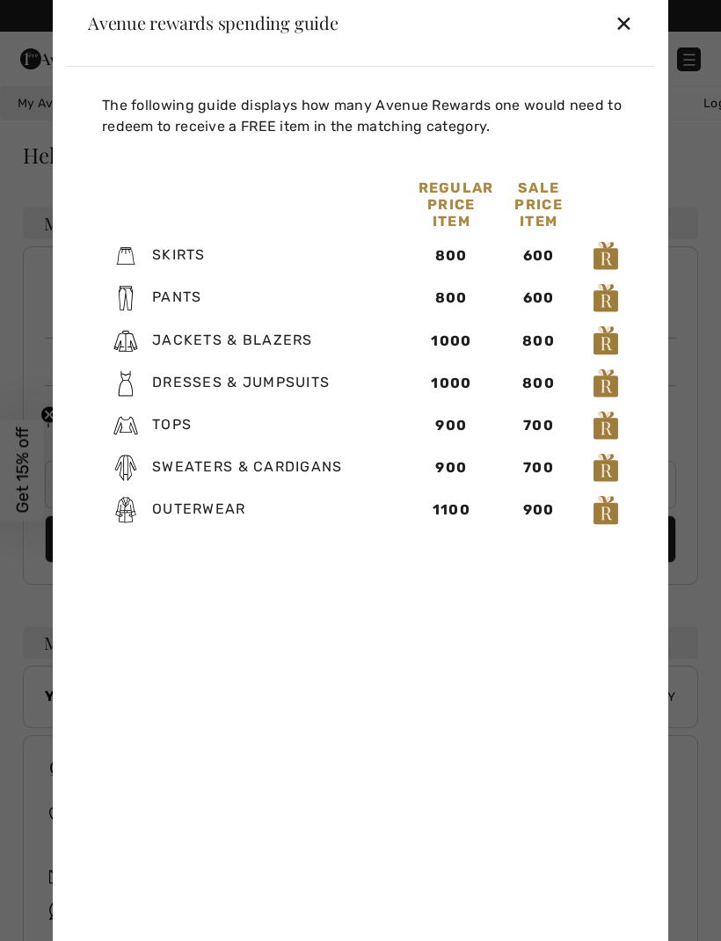
click at [625, 41] on div "✕" at bounding box center [623, 22] width 18 height 37
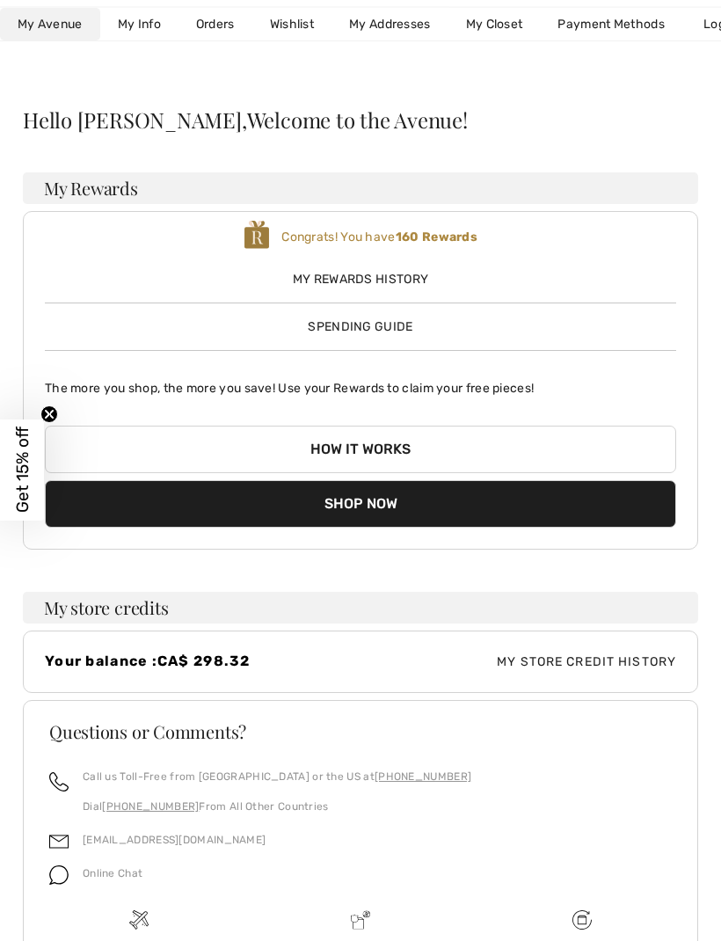
scroll to position [115, 0]
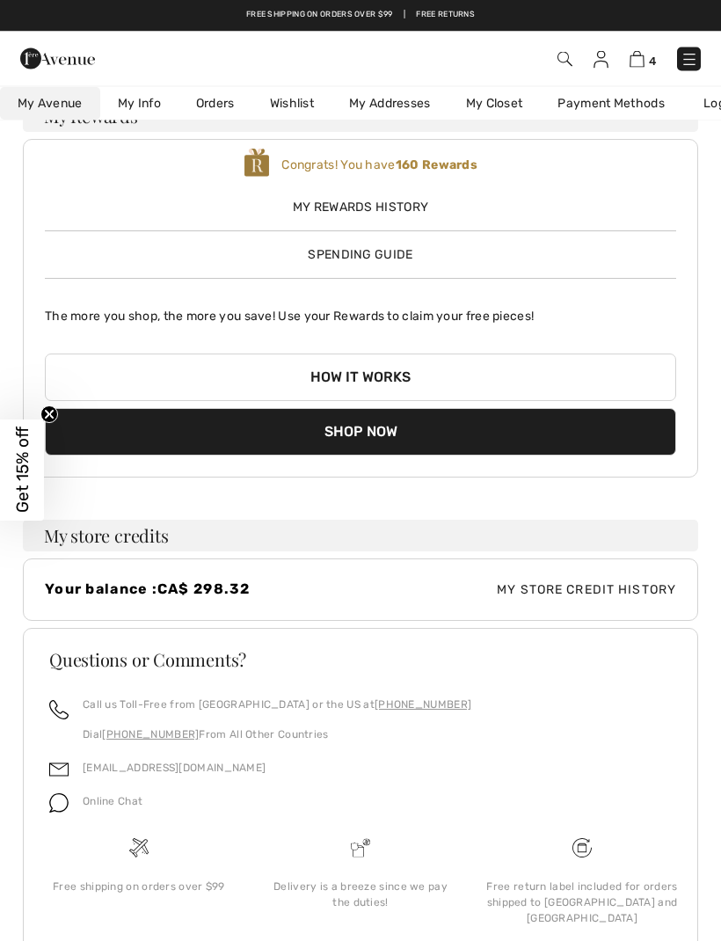
click at [598, 590] on span "My Store Credit History" at bounding box center [518, 590] width 316 height 18
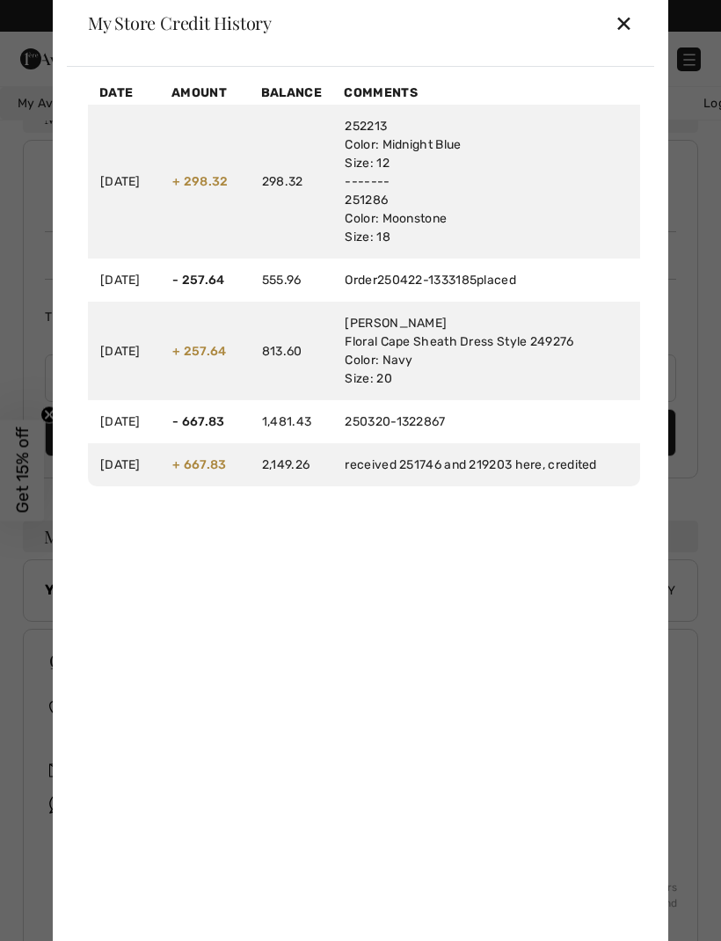
click at [630, 41] on div "✕" at bounding box center [623, 22] width 18 height 37
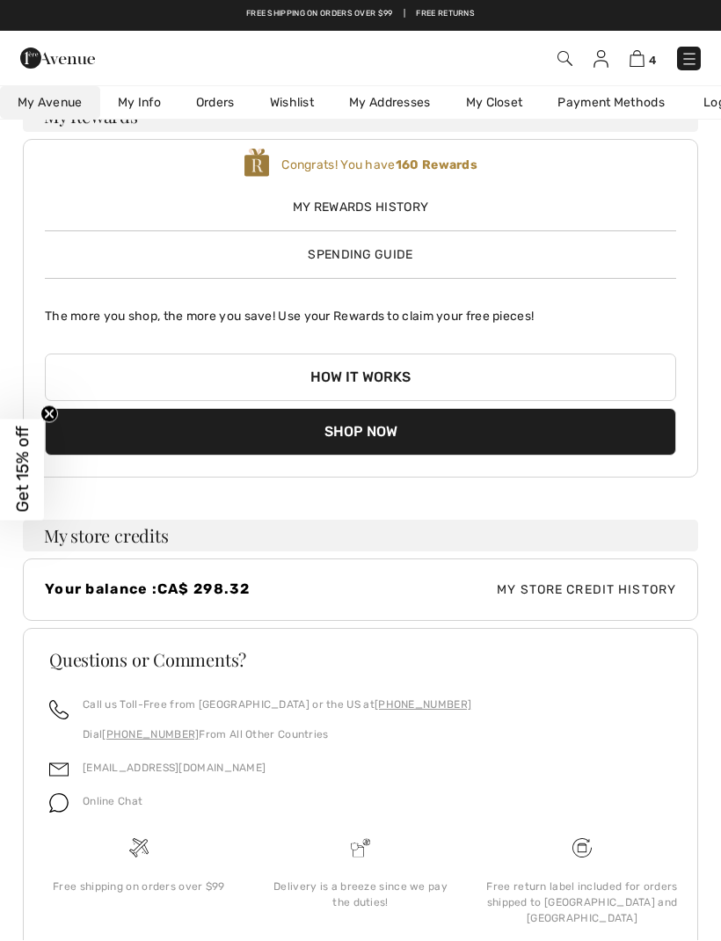
click at [378, 384] on button "How it works" at bounding box center [360, 377] width 631 height 47
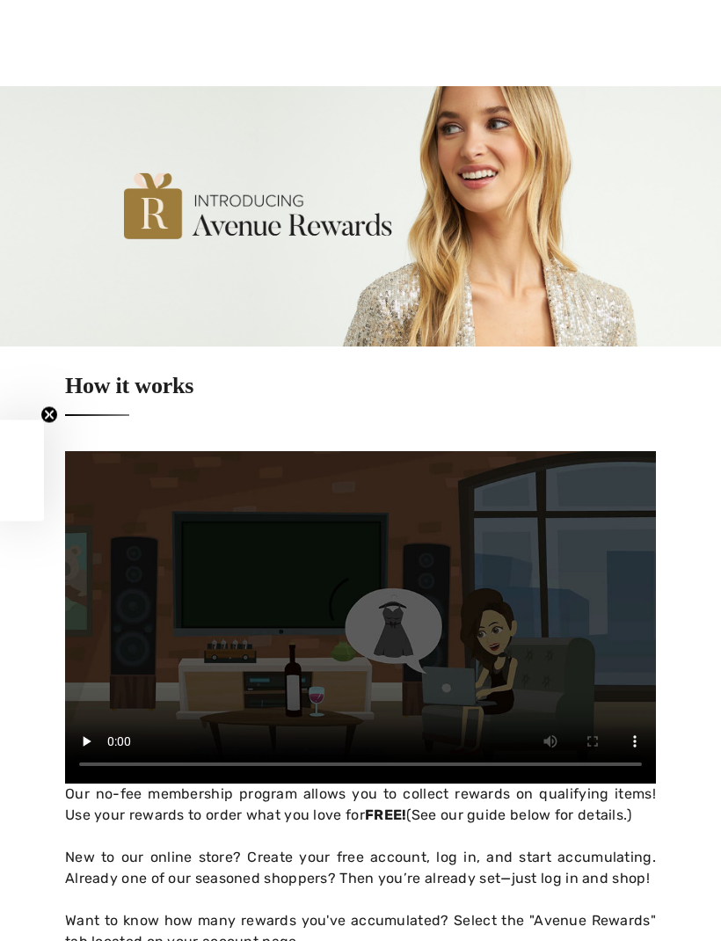
checkbox input "true"
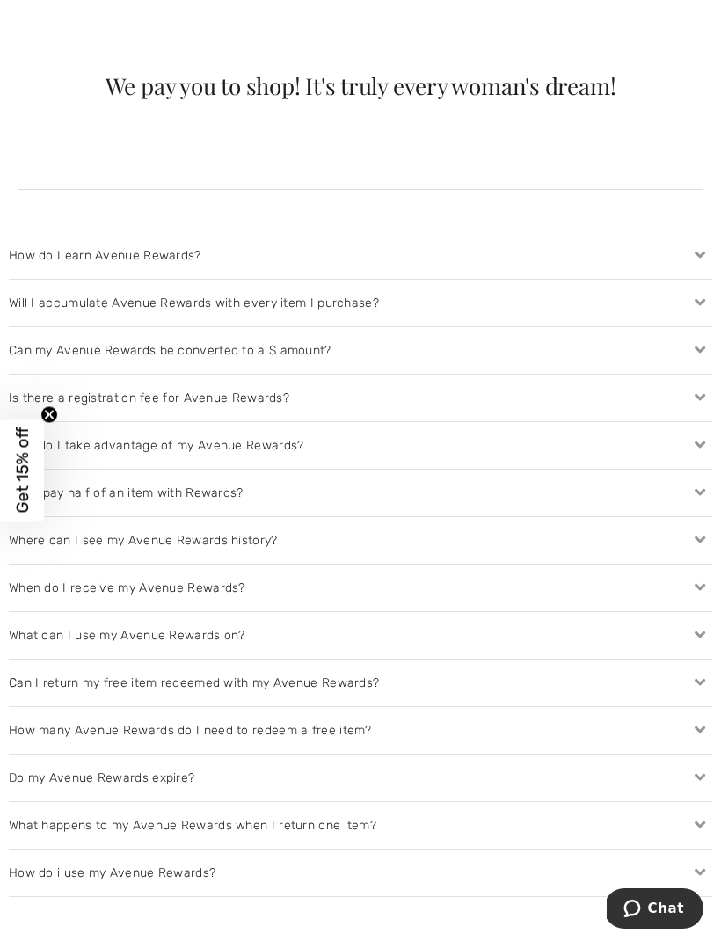
scroll to position [1714, 0]
click at [696, 345] on icon at bounding box center [699, 348] width 25 height 18
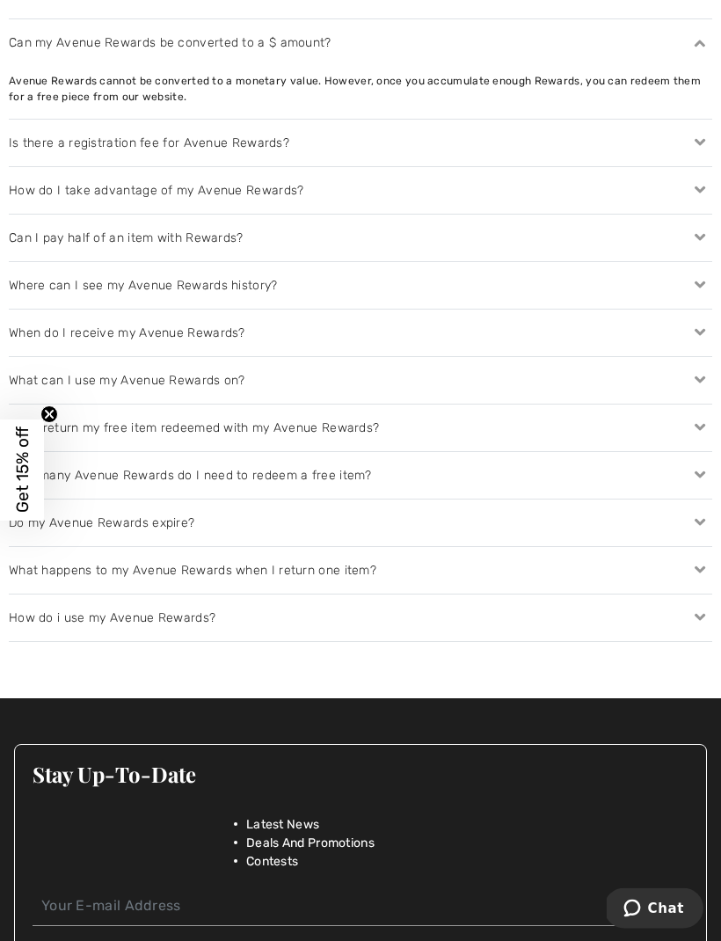
scroll to position [2020, 0]
click at [461, 206] on div "How do I take advantage of my Avenue Rewards?" at bounding box center [360, 190] width 703 height 47
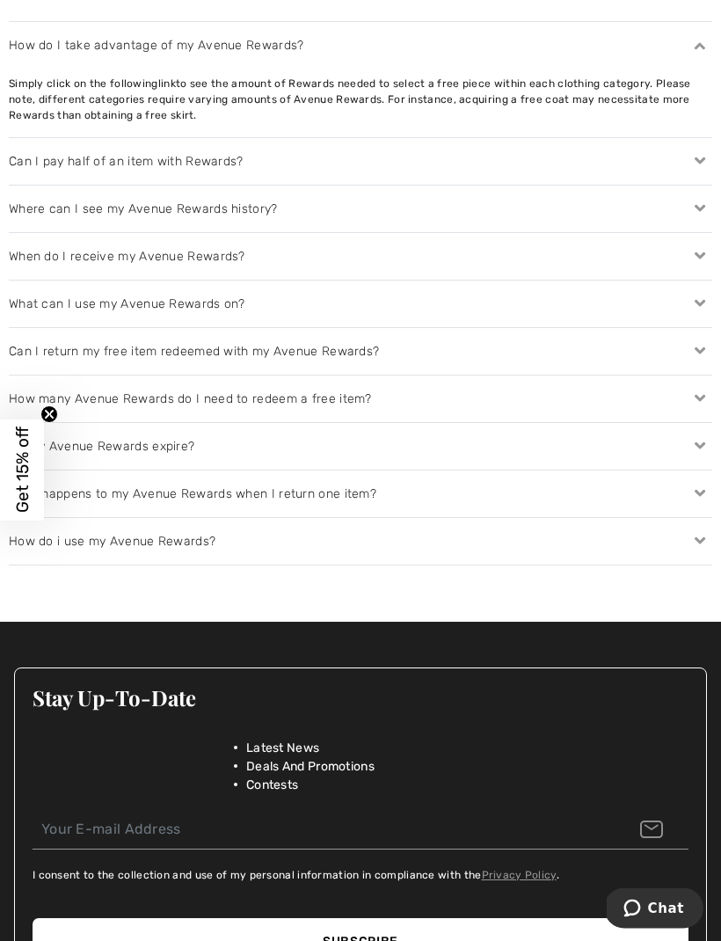
scroll to position [2166, 0]
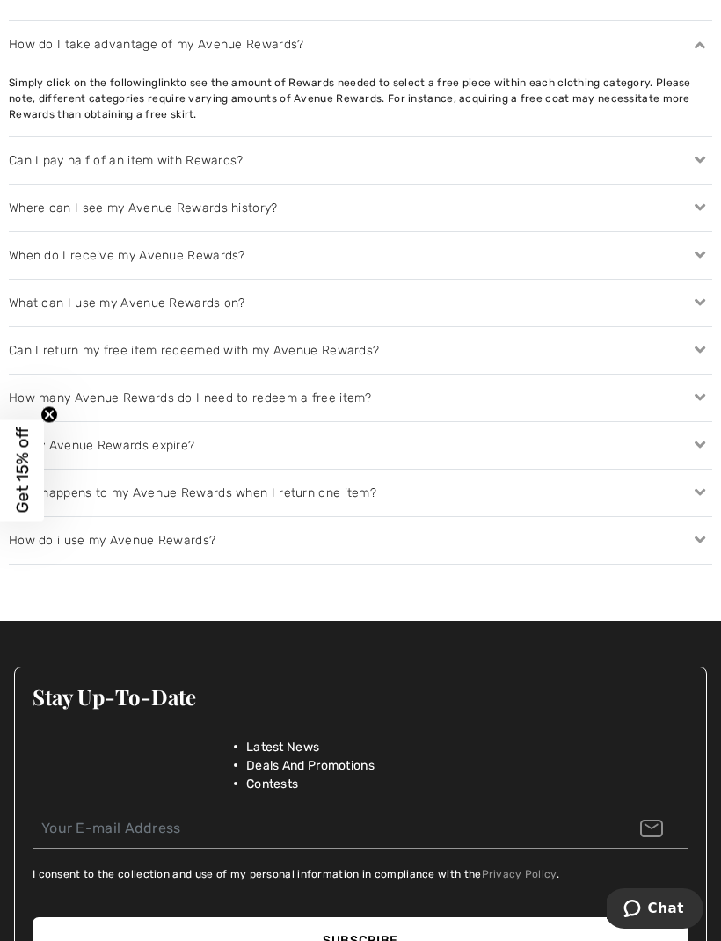
click at [698, 248] on icon at bounding box center [699, 255] width 25 height 18
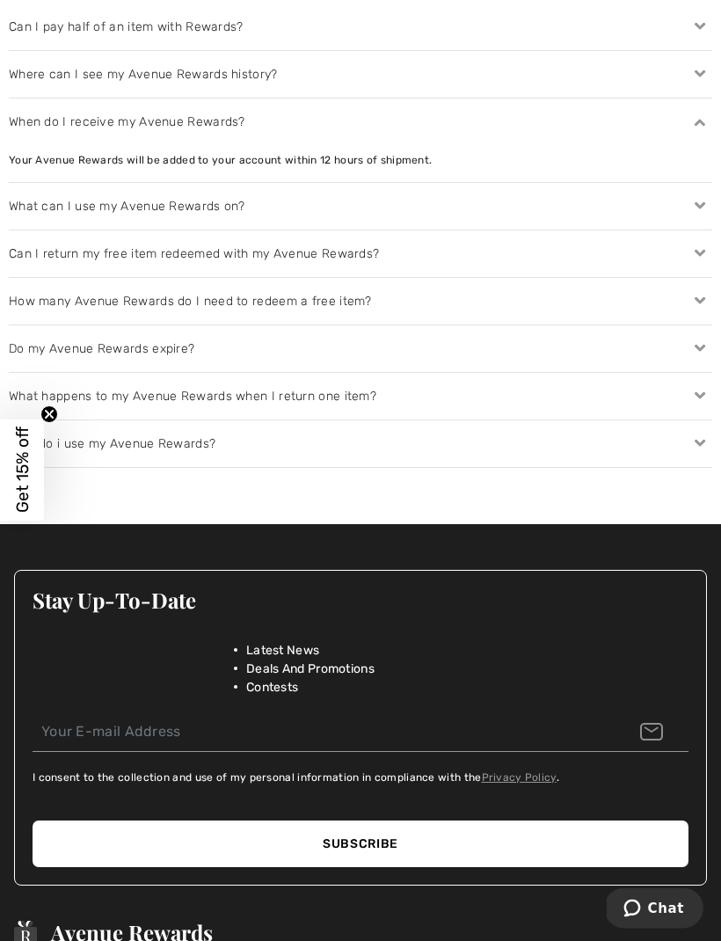
scroll to position [2299, 0]
click at [694, 248] on icon at bounding box center [699, 253] width 25 height 18
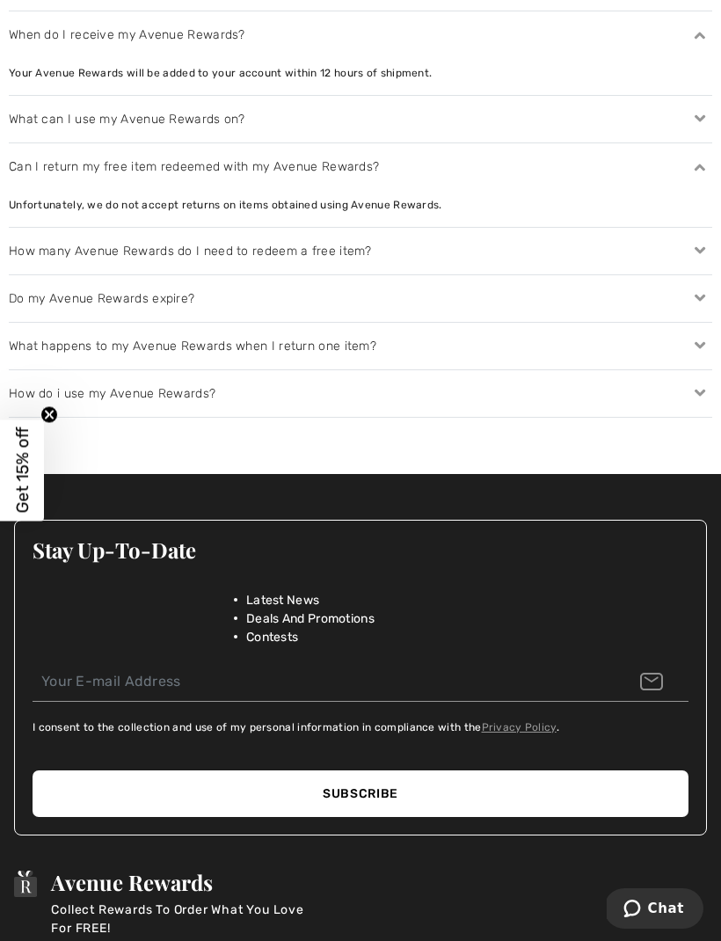
scroll to position [2399, 0]
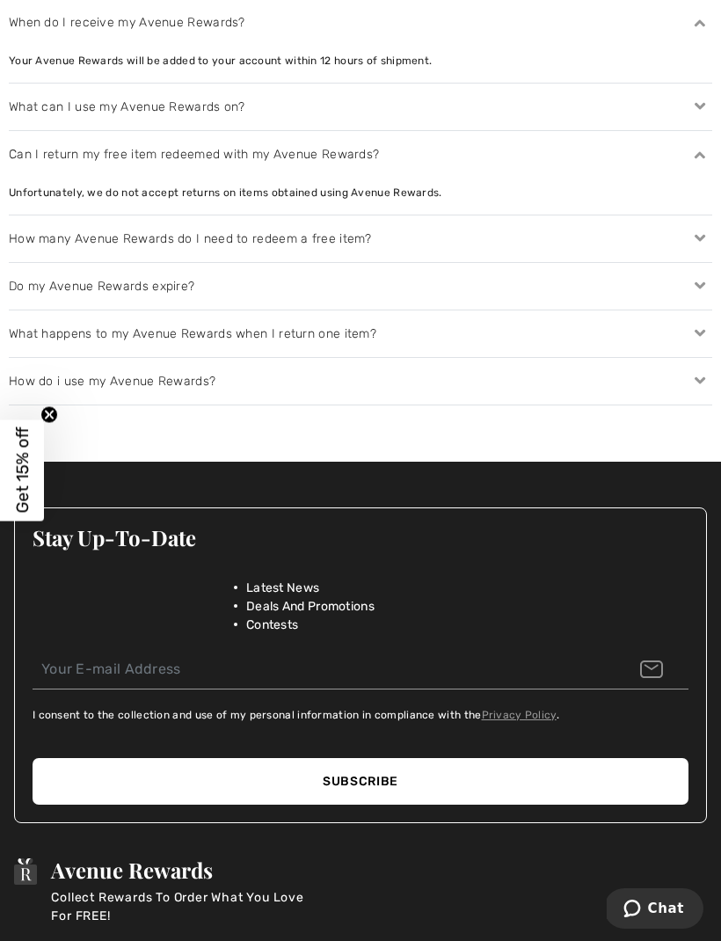
click at [695, 235] on icon at bounding box center [699, 238] width 25 height 18
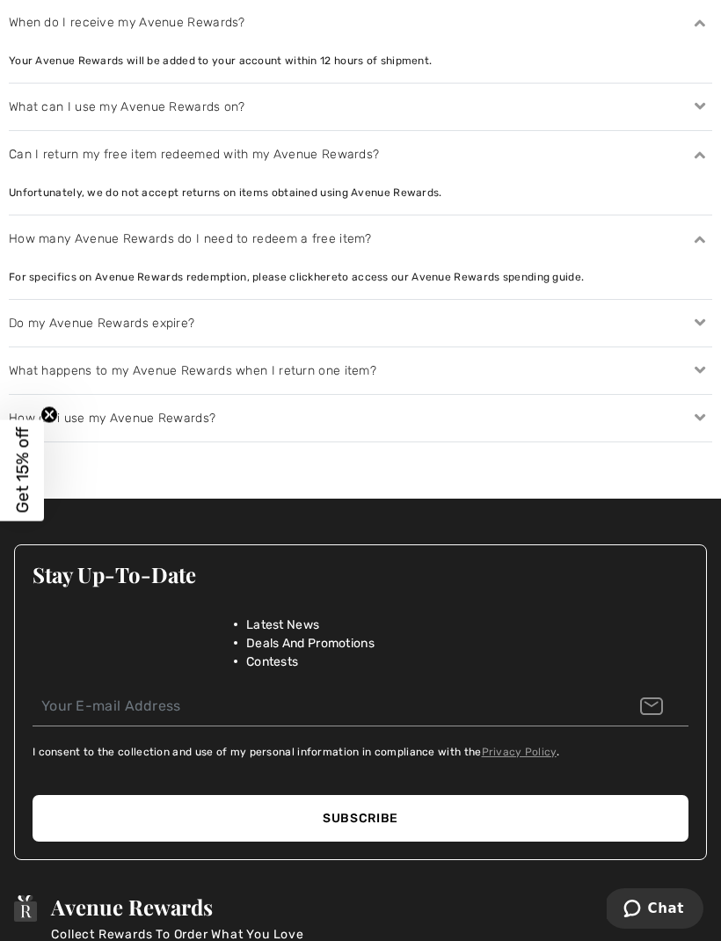
click at [701, 318] on icon at bounding box center [699, 323] width 25 height 18
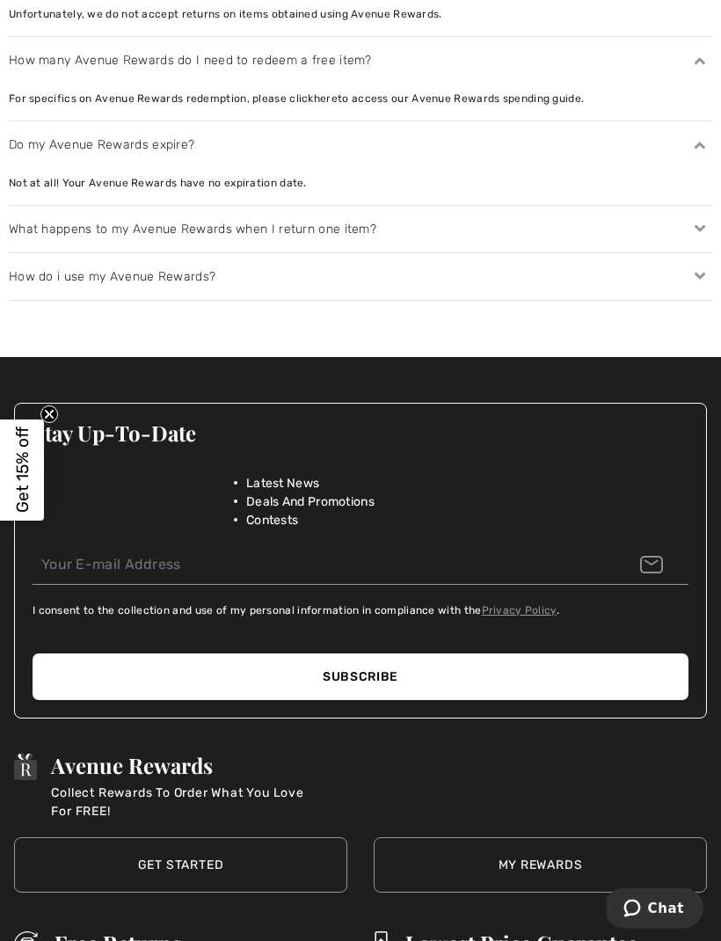
click at [708, 273] on icon at bounding box center [699, 277] width 25 height 18
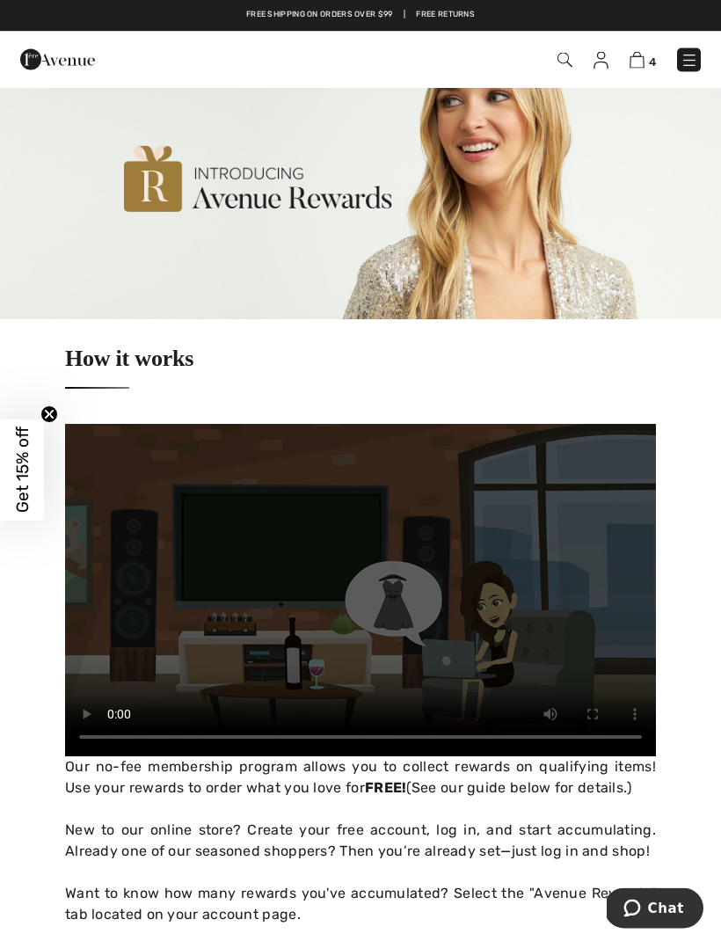
scroll to position [0, 0]
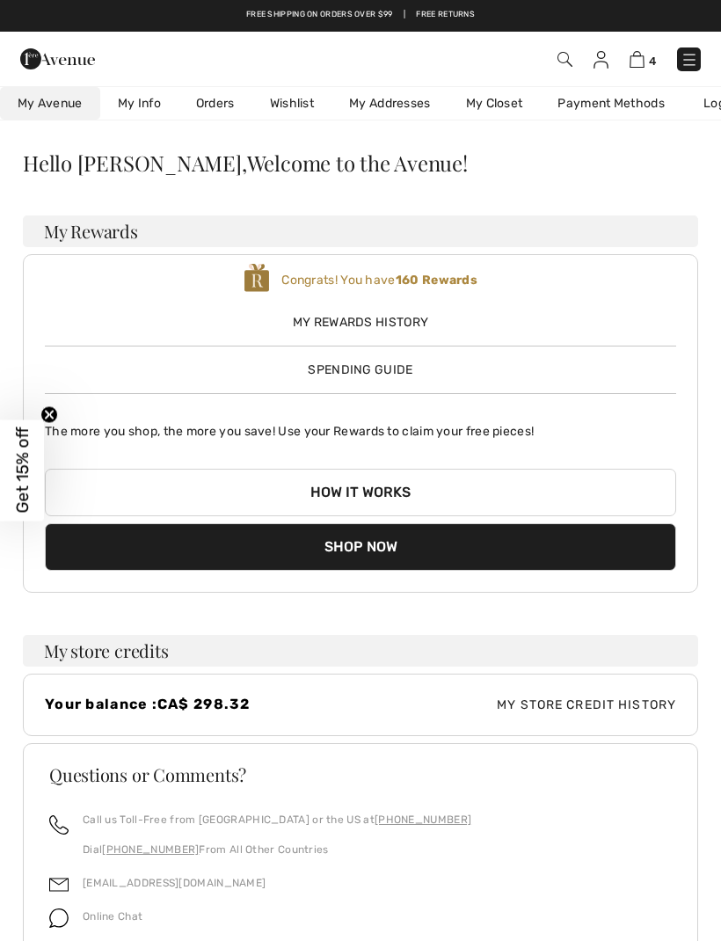
click at [640, 52] on img at bounding box center [636, 59] width 15 height 17
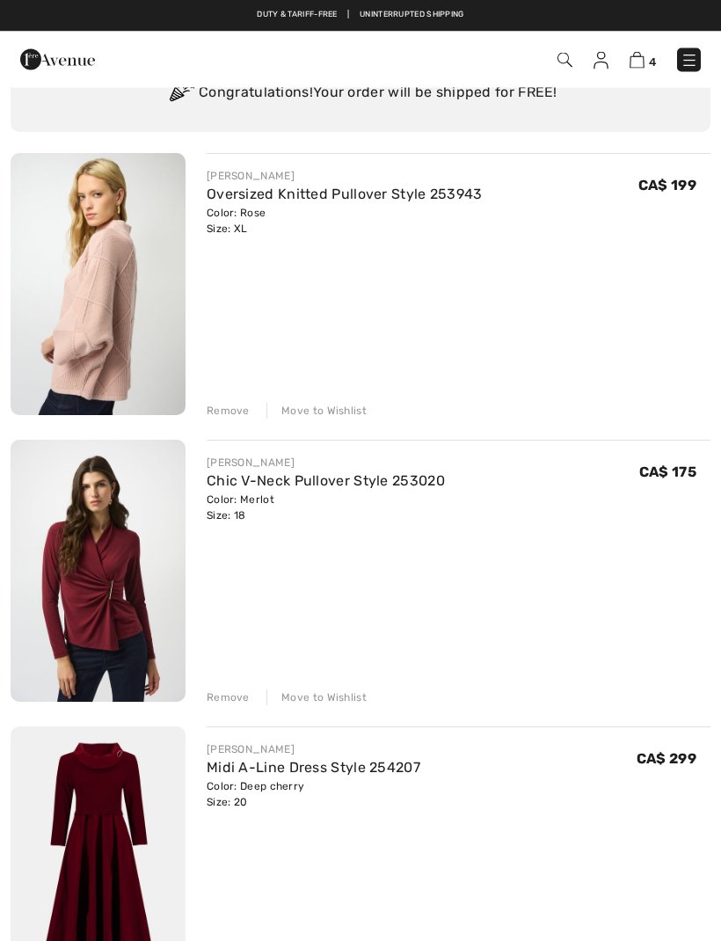
scroll to position [107, 0]
click at [324, 409] on div "Move to Wishlist" at bounding box center [316, 411] width 100 height 16
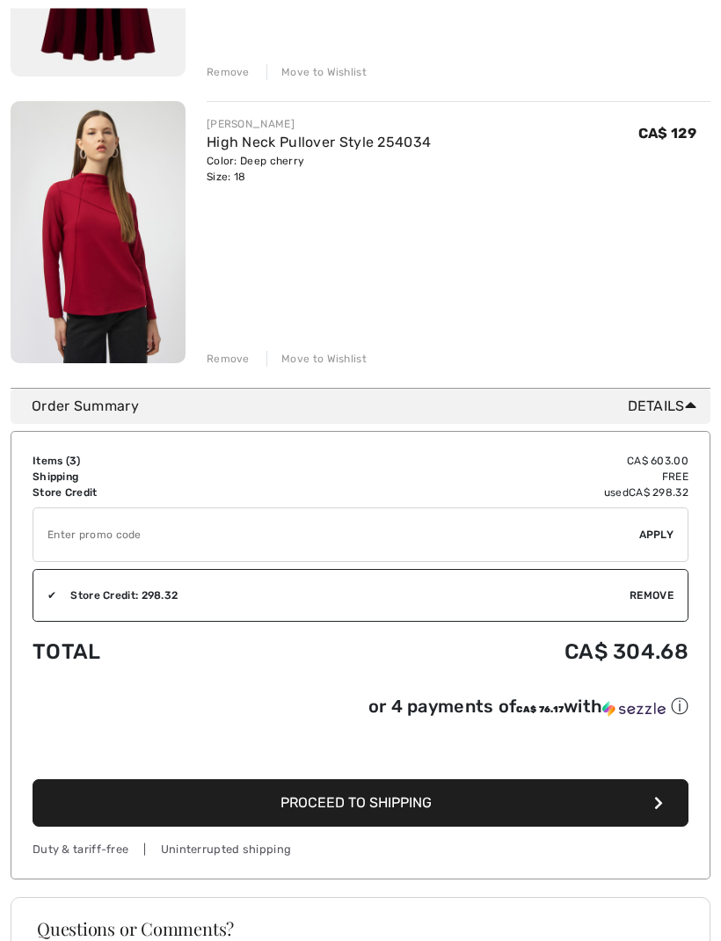
scroll to position [733, 0]
